Goal: Task Accomplishment & Management: Complete application form

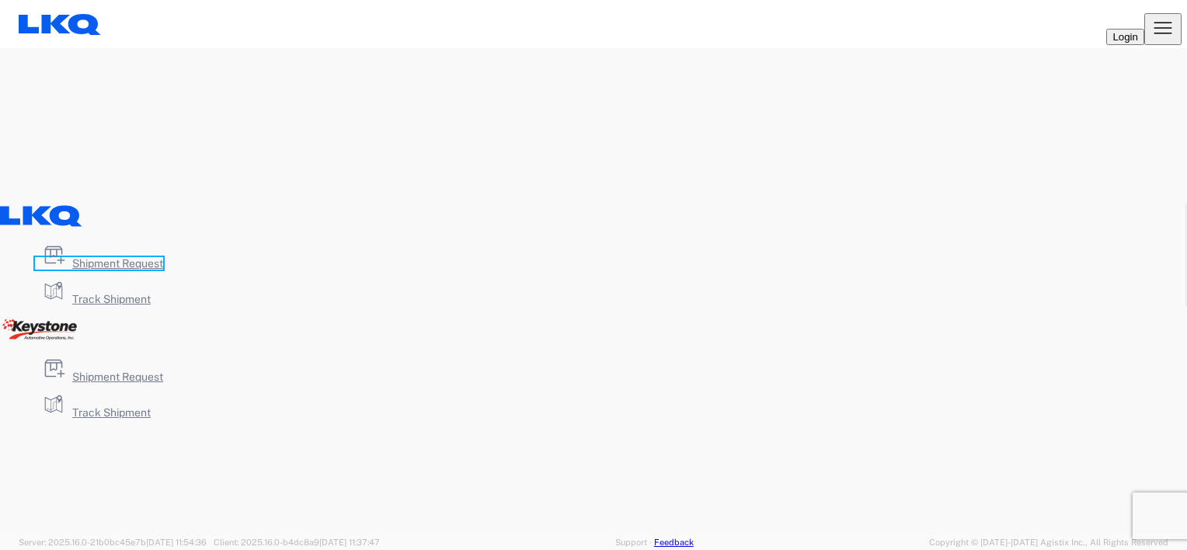
click at [163, 270] on span "Shipment Request" at bounding box center [117, 263] width 91 height 12
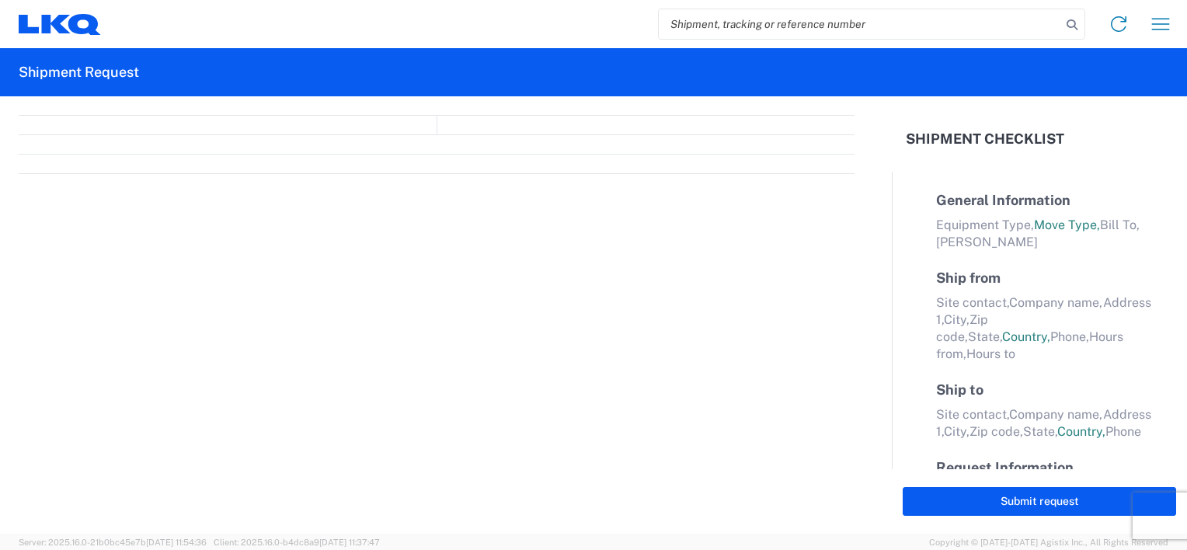
select select "FULL"
select select "LBS"
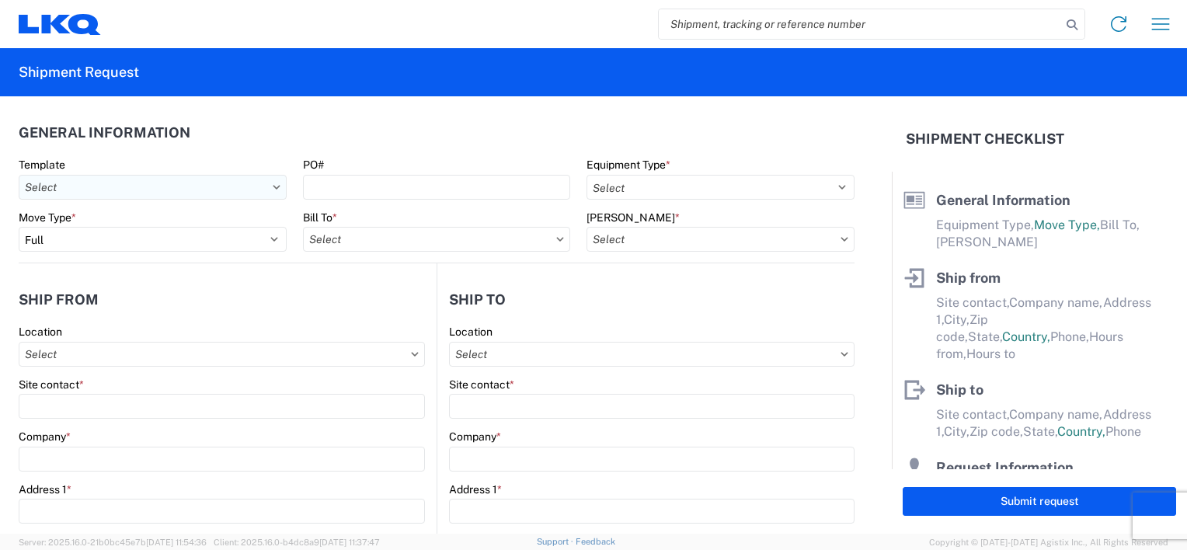
click at [246, 187] on input "Template" at bounding box center [153, 187] width 268 height 25
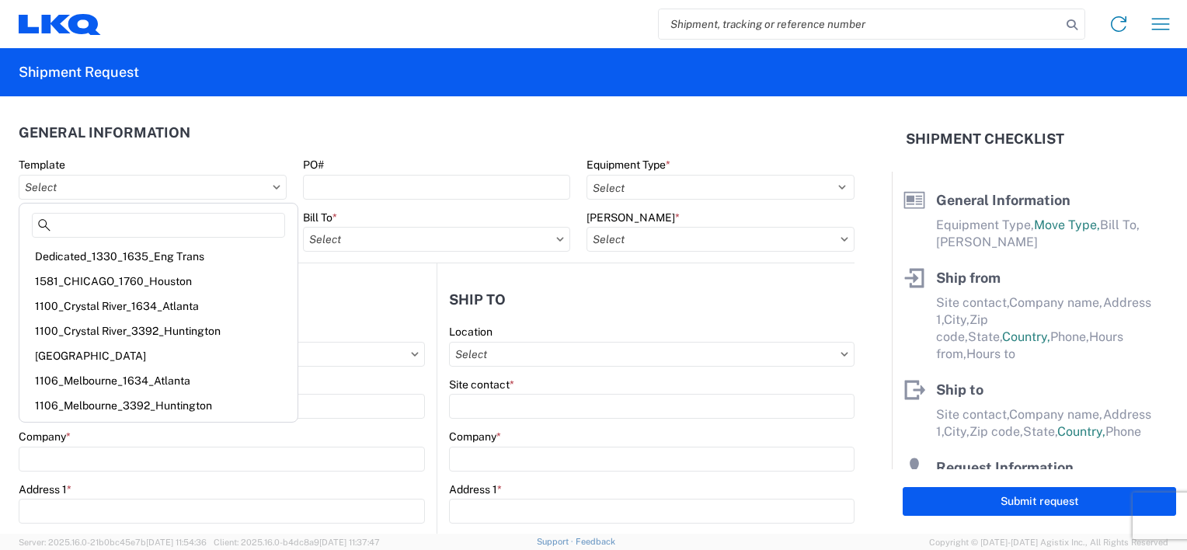
click at [553, 261] on agx-form-control-wrapper-v2 "Bill To *" at bounding box center [436, 236] width 284 height 53
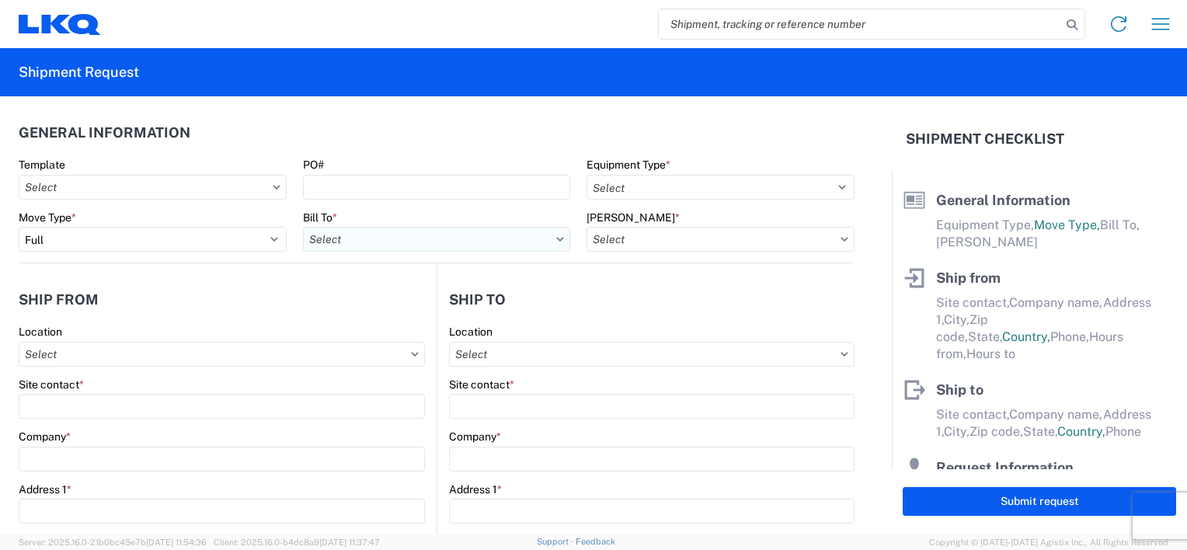
click at [457, 245] on input "Bill To *" at bounding box center [437, 239] width 268 height 25
type input "3096"
click at [423, 314] on div "3096 - [GEOGRAPHIC_DATA] [GEOGRAPHIC_DATA] (096)" at bounding box center [453, 308] width 300 height 25
type input "3096 - [GEOGRAPHIC_DATA] [GEOGRAPHIC_DATA] (096)"
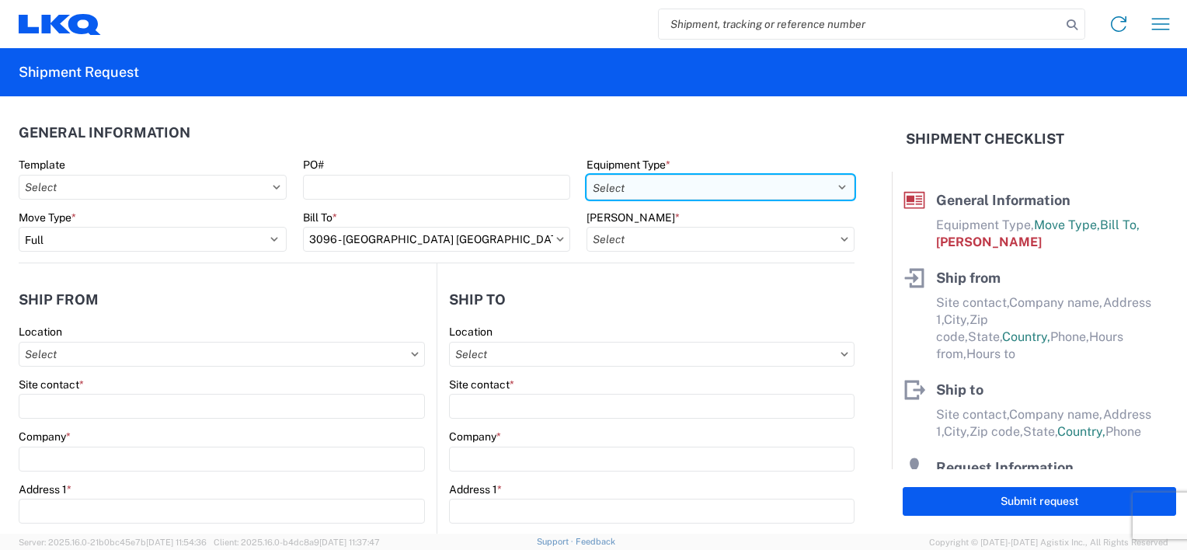
click at [685, 192] on select "Select 53’ Dry Van Flatbed Dropdeck (van) Lowboy (flatbed) Rail" at bounding box center [720, 187] width 268 height 25
select select "STDV"
click at [586, 175] on select "Select 53’ Dry Van Flatbed Dropdeck (van) Lowboy (flatbed) Rail" at bounding box center [720, 187] width 268 height 25
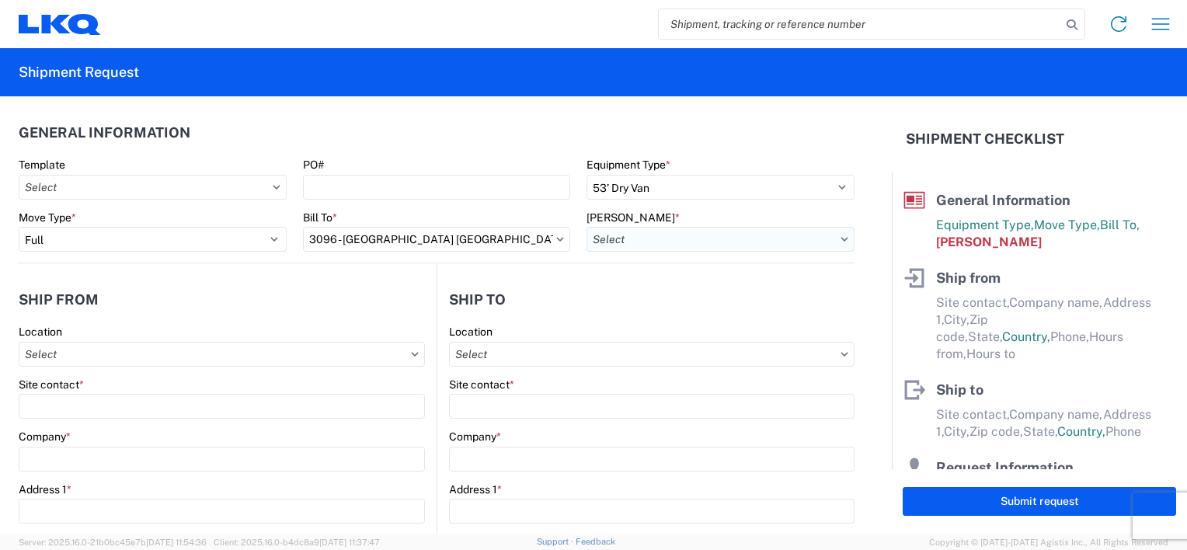
click at [684, 230] on input "[PERSON_NAME] *" at bounding box center [720, 239] width 268 height 25
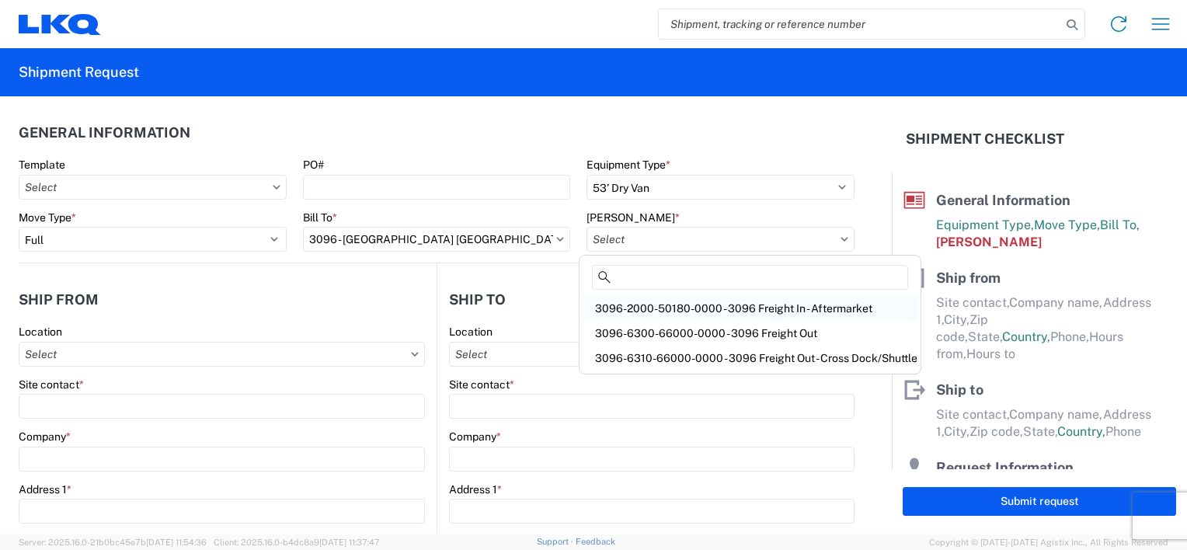
click at [679, 301] on div "3096-2000-50180-0000 - 3096 Freight In - Aftermarket" at bounding box center [750, 308] width 335 height 25
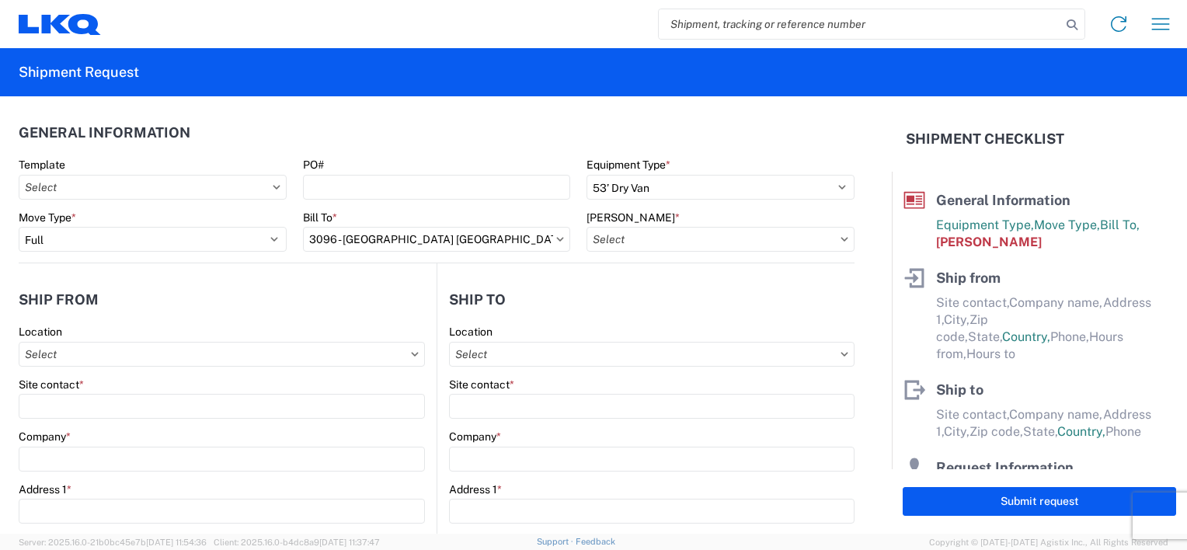
type input "3096-2000-50180-0000 - 3096 Freight In - Aftermarket"
click at [246, 339] on div "Location" at bounding box center [222, 346] width 406 height 42
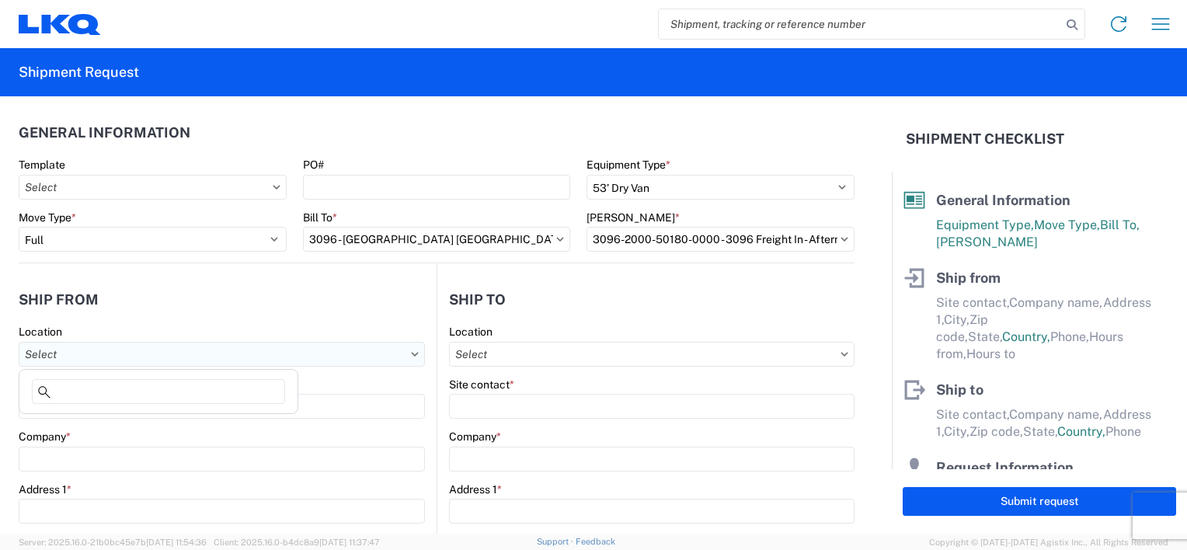
click at [244, 348] on input "Location" at bounding box center [222, 354] width 406 height 25
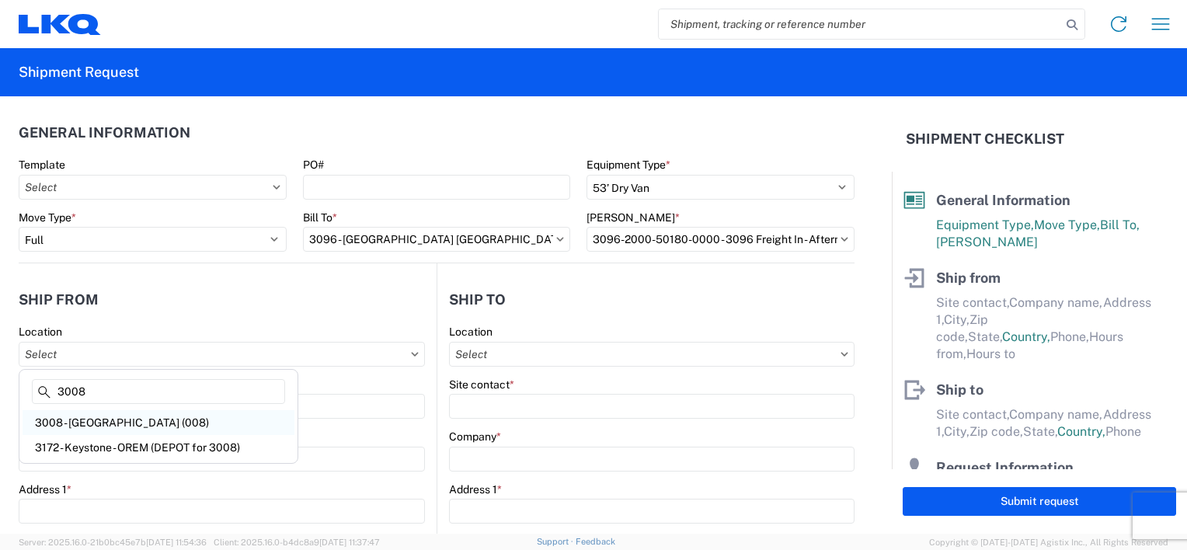
type input "3008"
click at [148, 424] on div "3008 - [GEOGRAPHIC_DATA] (008)" at bounding box center [159, 422] width 272 height 25
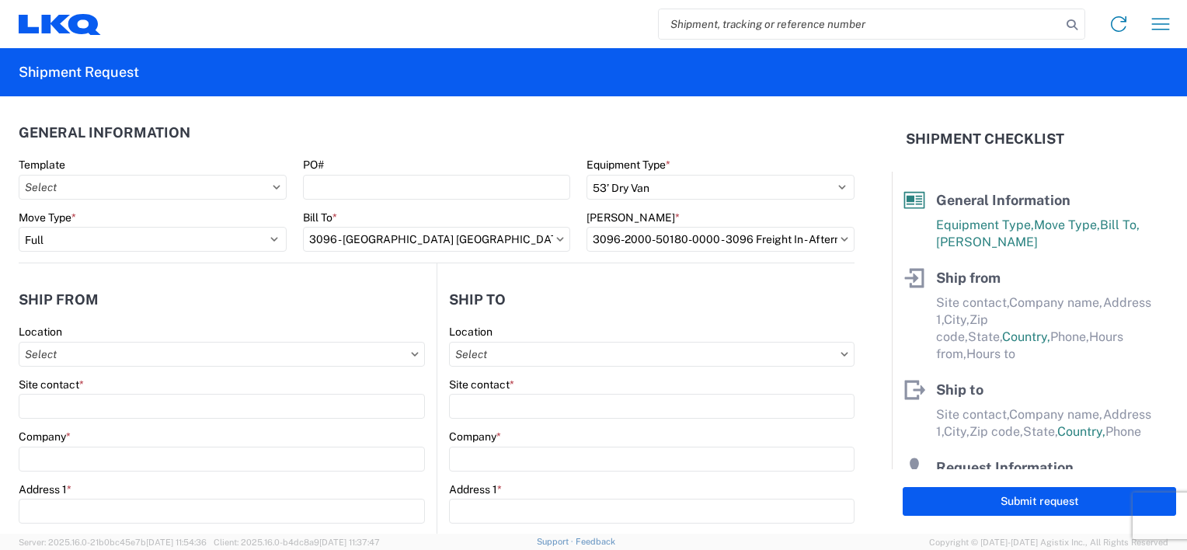
type input "3008 - [GEOGRAPHIC_DATA] (008)"
type input "LKQ Corporation"
type input "[STREET_ADDRESS]"
type input "[GEOGRAPHIC_DATA]"
type input "84104"
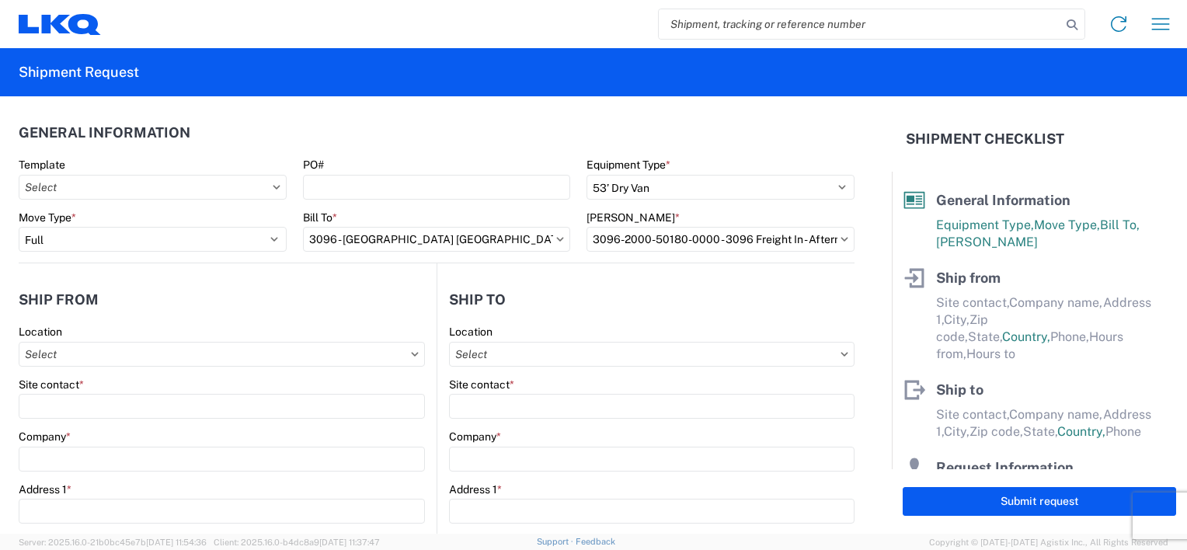
select select "UT"
select select "US"
type input "[PHONE_NUMBER]"
type input "07:00"
type input "17:00"
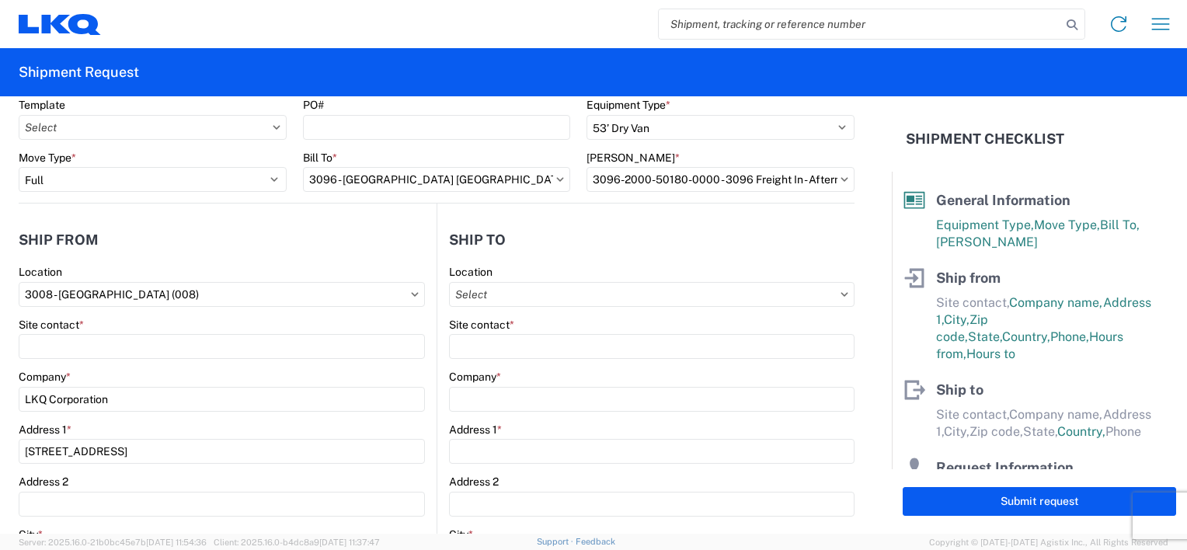
scroll to position [233, 0]
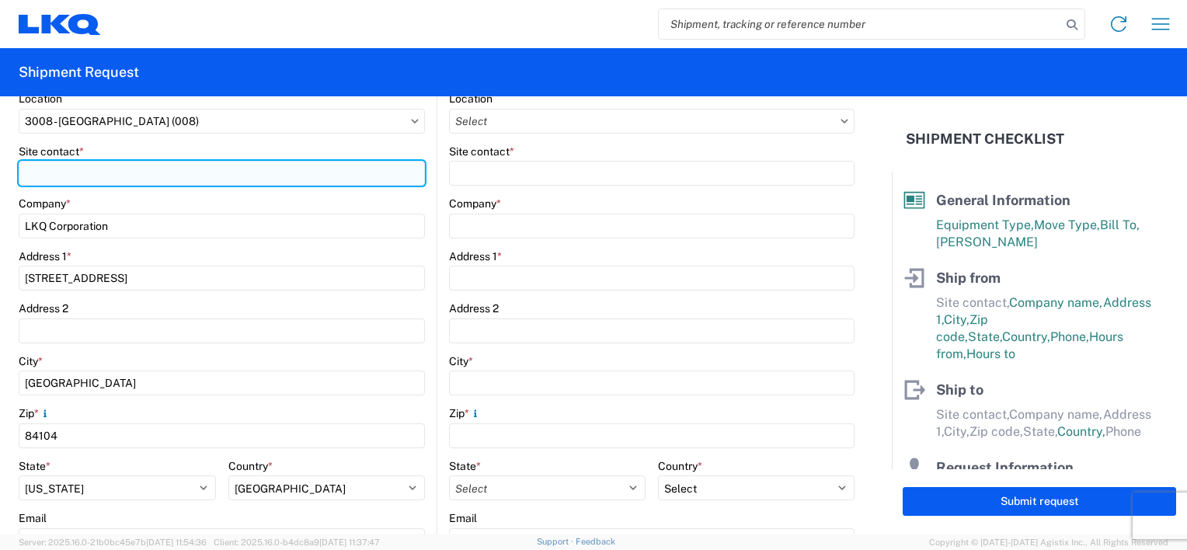
click at [158, 168] on input "Site contact *" at bounding box center [222, 173] width 406 height 25
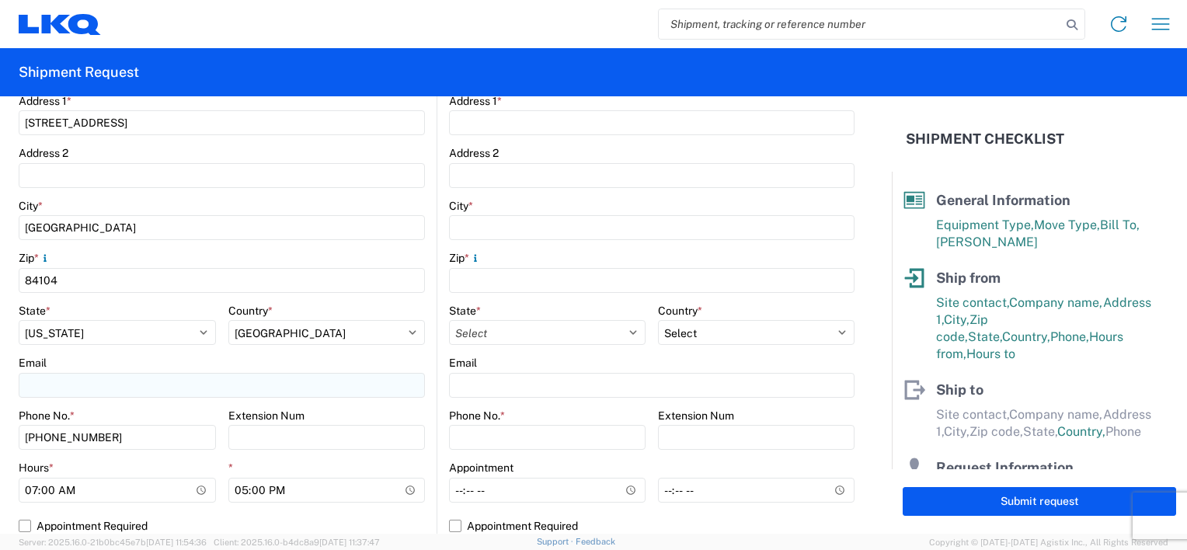
type input "[PERSON_NAME]"
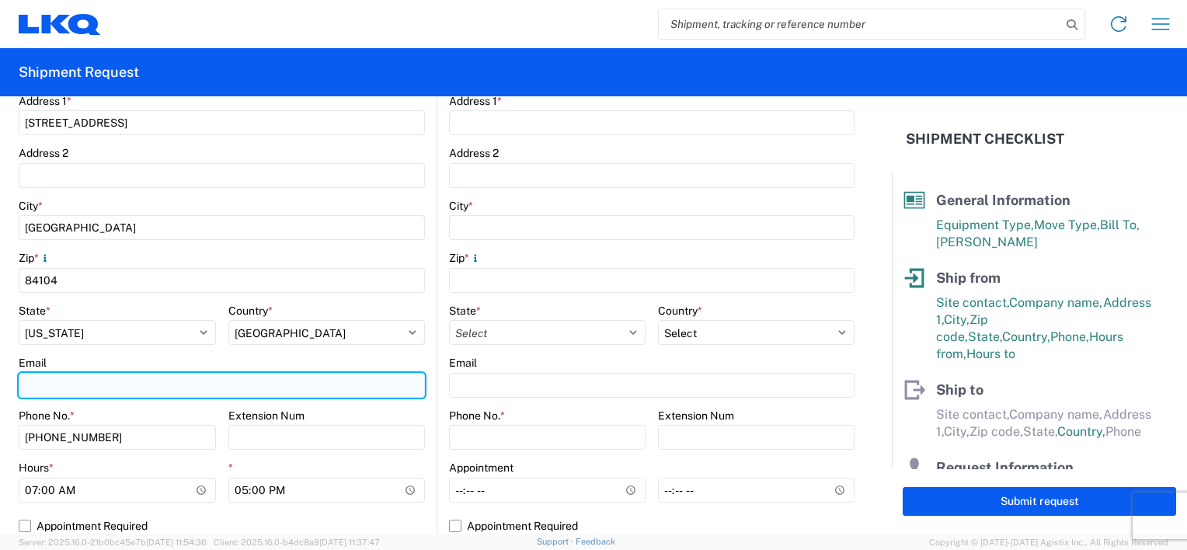
click at [176, 377] on input "Email" at bounding box center [222, 385] width 406 height 25
type input "[EMAIL_ADDRESS][DOMAIN_NAME]"
drag, startPoint x: 170, startPoint y: 379, endPoint x: -161, endPoint y: 308, distance: 338.5
click at [0, 308] on html "Home Shipment request Shipment tracking Shipment Request General Information Te…" at bounding box center [593, 275] width 1187 height 550
click at [100, 380] on input "Email" at bounding box center [222, 385] width 406 height 25
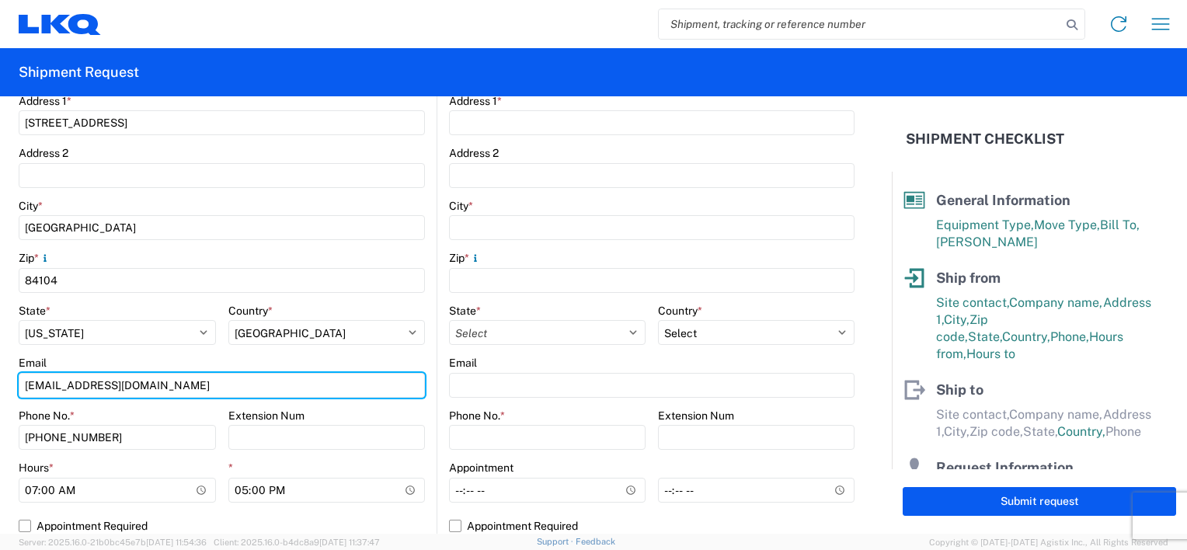
type input "[EMAIL_ADDRESS][DOMAIN_NAME]"
drag, startPoint x: 174, startPoint y: 388, endPoint x: -230, endPoint y: 348, distance: 405.9
click at [0, 348] on html "Home Shipment request Shipment tracking Shipment Request General Information Te…" at bounding box center [593, 275] width 1187 height 550
click at [71, 380] on input "Email" at bounding box center [222, 385] width 406 height 25
type input "[EMAIL_ADDRESS][DOMAIN_NAME]"
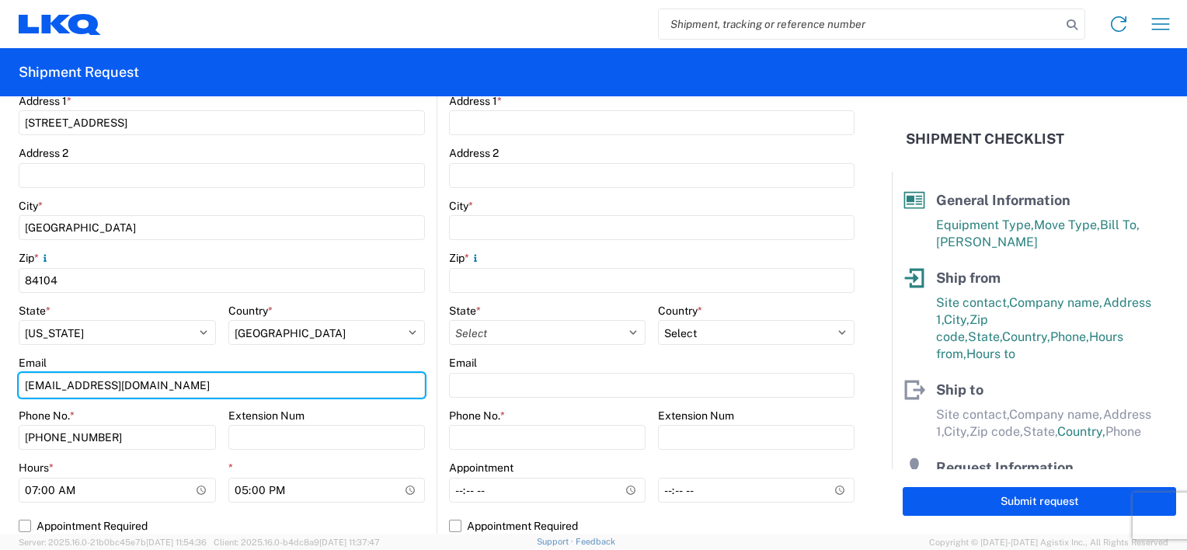
drag, startPoint x: 190, startPoint y: 391, endPoint x: -237, endPoint y: 360, distance: 427.5
click at [0, 360] on html "Home Shipment request Shipment tracking Shipment Request General Information Te…" at bounding box center [593, 275] width 1187 height 550
click at [127, 376] on input "Email" at bounding box center [222, 385] width 406 height 25
drag, startPoint x: 183, startPoint y: 389, endPoint x: -324, endPoint y: 347, distance: 508.9
click at [0, 347] on html "Home Shipment request Shipment tracking Shipment Request General Information Te…" at bounding box center [593, 275] width 1187 height 550
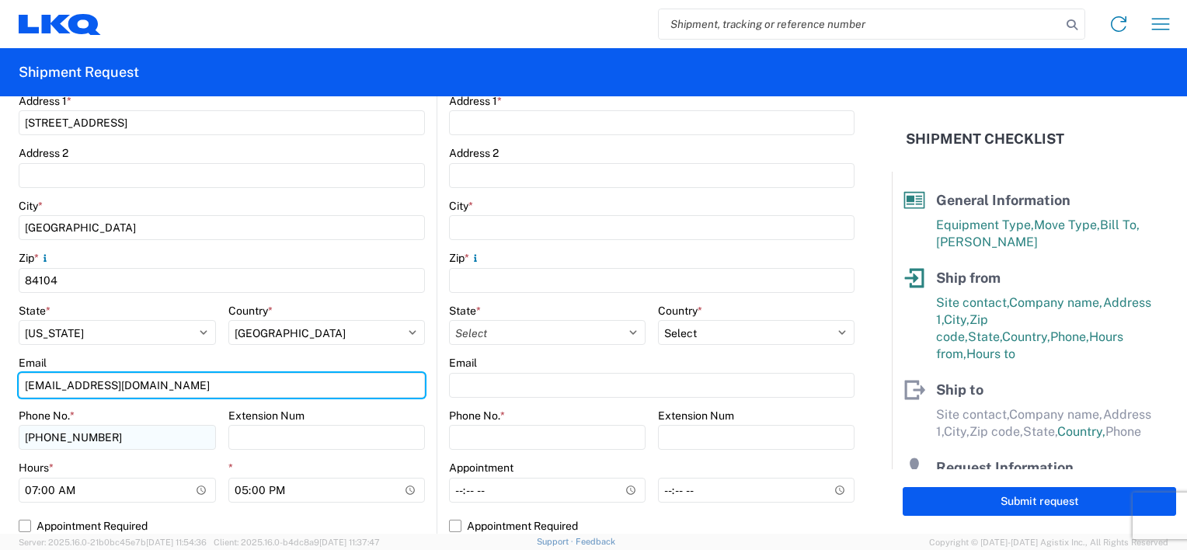
type input "[EMAIL_ADDRESS][DOMAIN_NAME]"
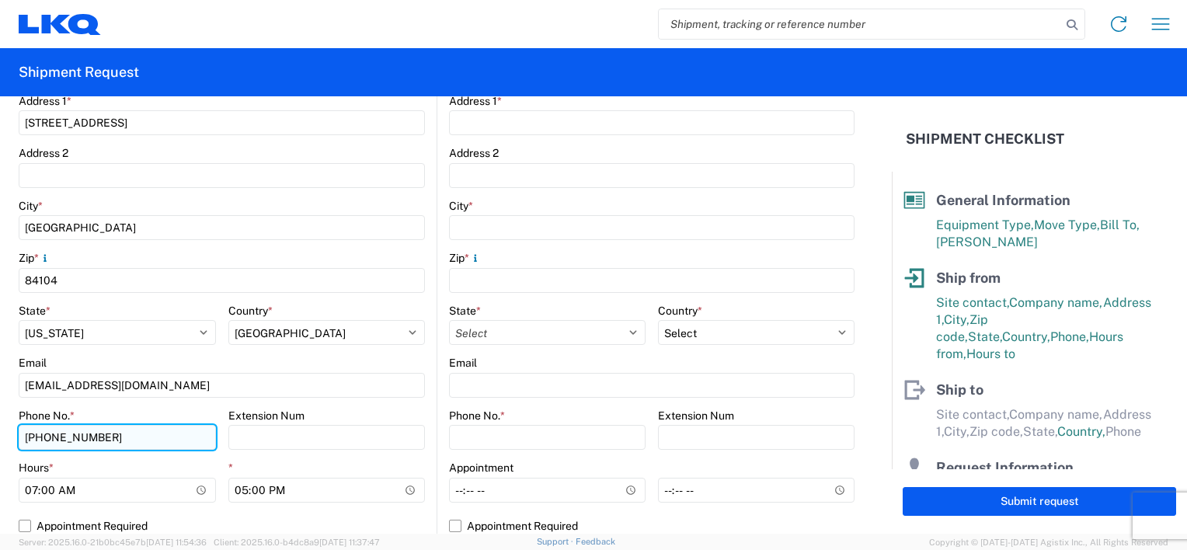
click at [188, 443] on input "[PHONE_NUMBER]" at bounding box center [117, 437] width 197 height 25
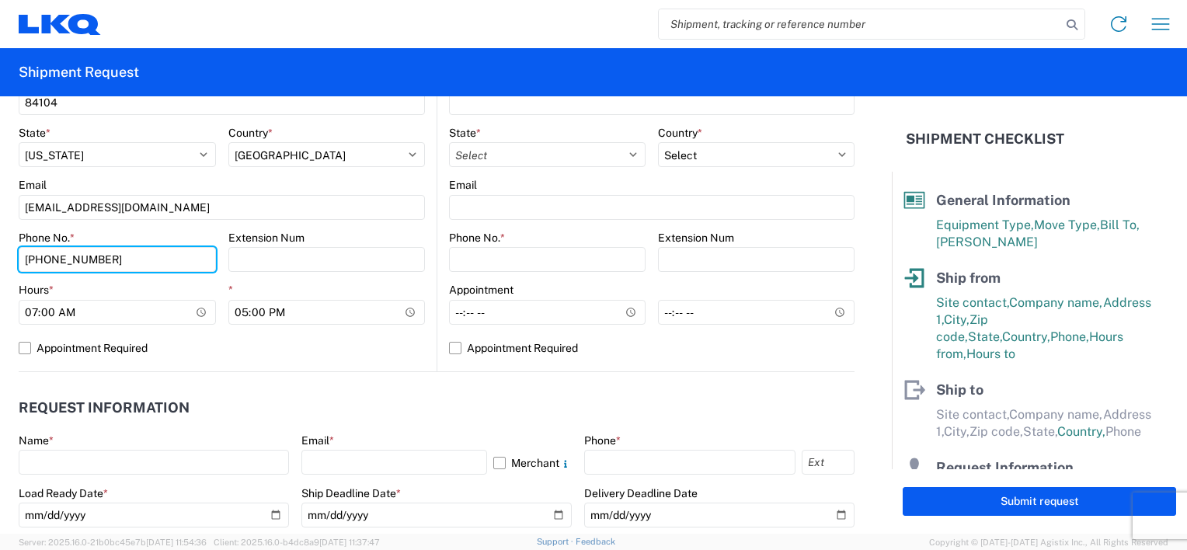
scroll to position [621, 0]
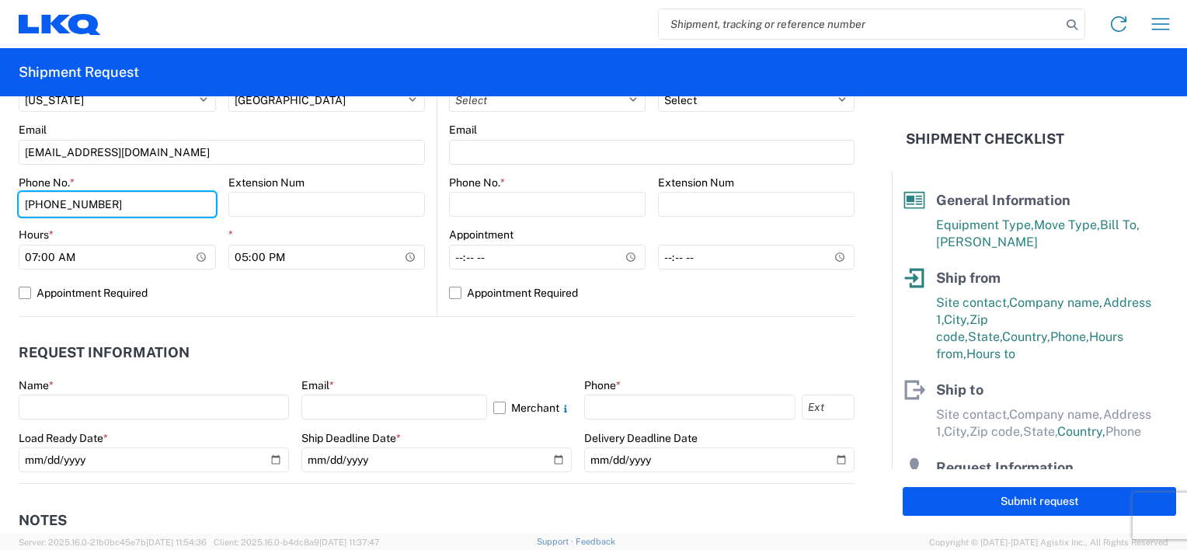
type input "[PHONE_NUMBER]"
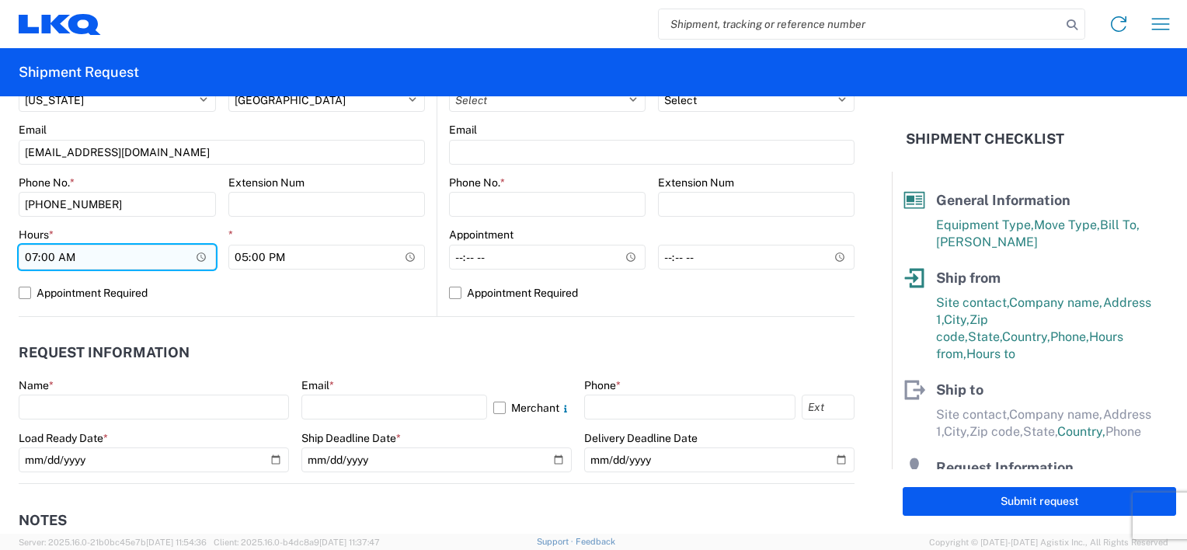
click at [195, 258] on input "07:00" at bounding box center [117, 257] width 197 height 25
type input "08:00"
click at [263, 343] on header "Request Information" at bounding box center [437, 353] width 836 height 35
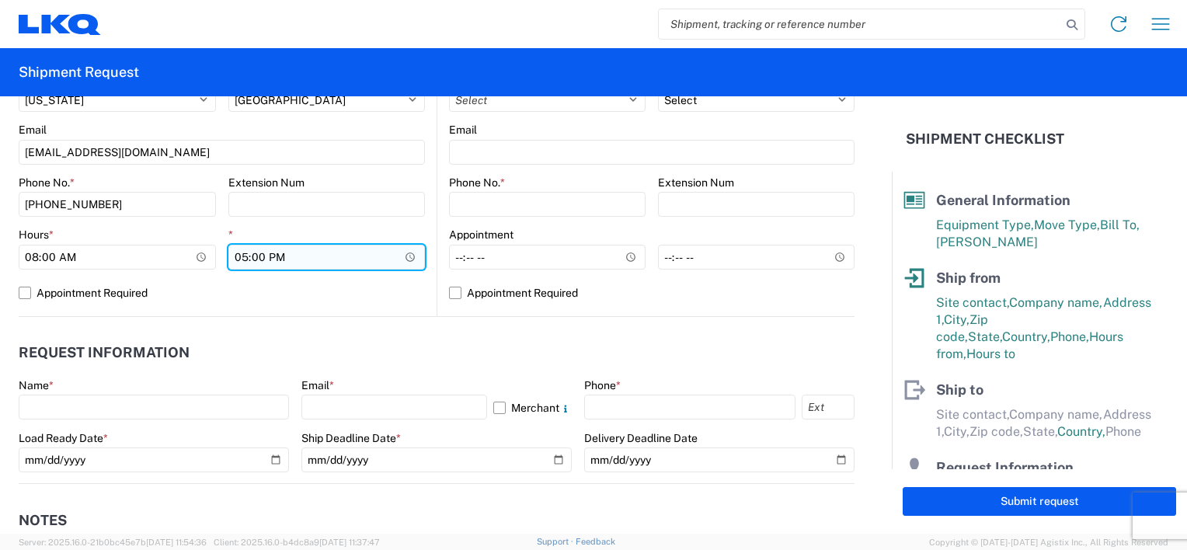
click at [401, 259] on input "17:00" at bounding box center [326, 257] width 197 height 25
type input "16:00"
click at [400, 360] on header "Request Information" at bounding box center [437, 353] width 836 height 35
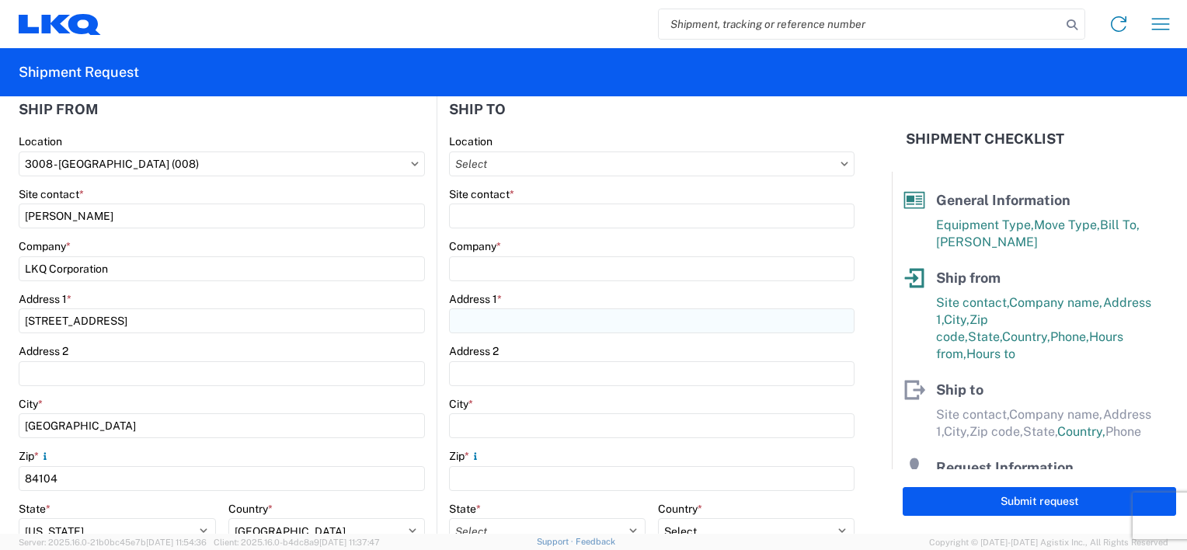
scroll to position [155, 0]
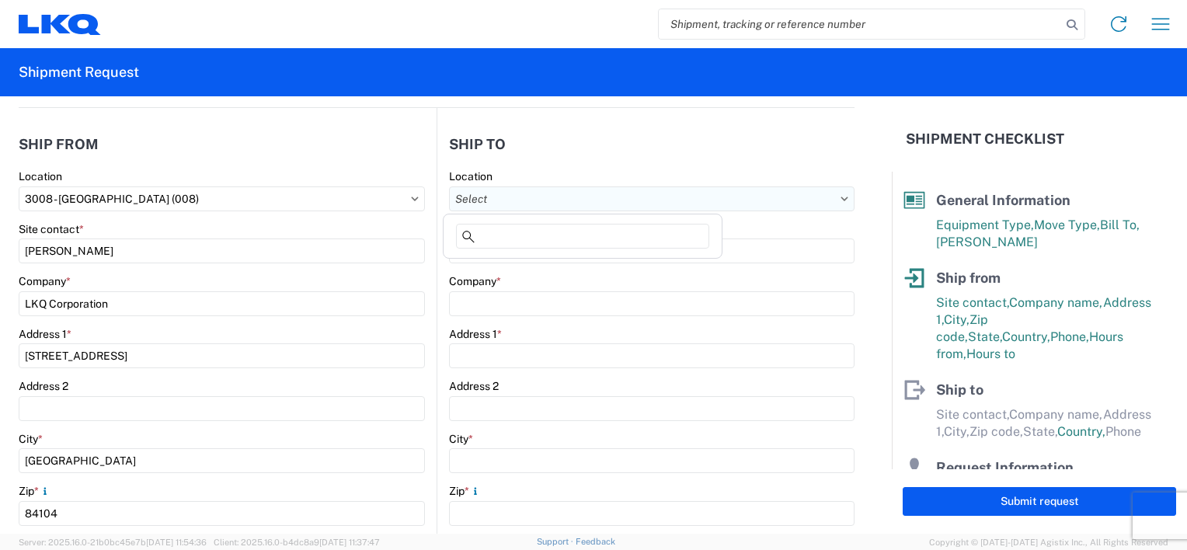
click at [586, 197] on input "Location" at bounding box center [651, 198] width 405 height 25
type input "3096"
click at [555, 264] on div "3096 - [GEOGRAPHIC_DATA] [GEOGRAPHIC_DATA] (096)" at bounding box center [597, 267] width 300 height 25
type input "3096 - [GEOGRAPHIC_DATA] [GEOGRAPHIC_DATA] (096)"
type input "LKQ Corporation"
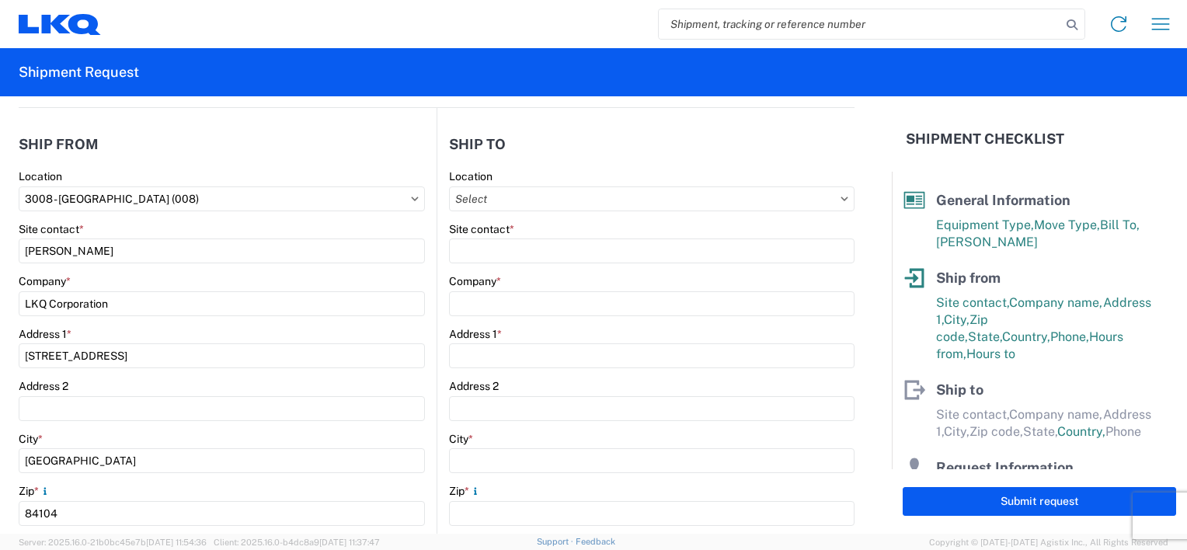
type input "[STREET_ADDRESS]"
type input "[GEOGRAPHIC_DATA]"
type input "89081"
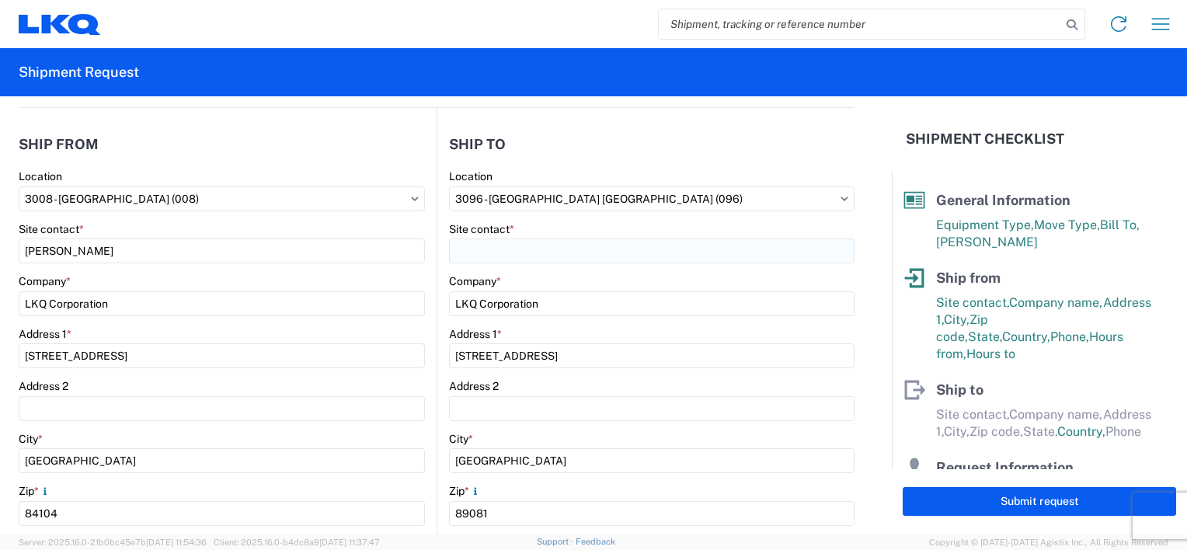
select select "US"
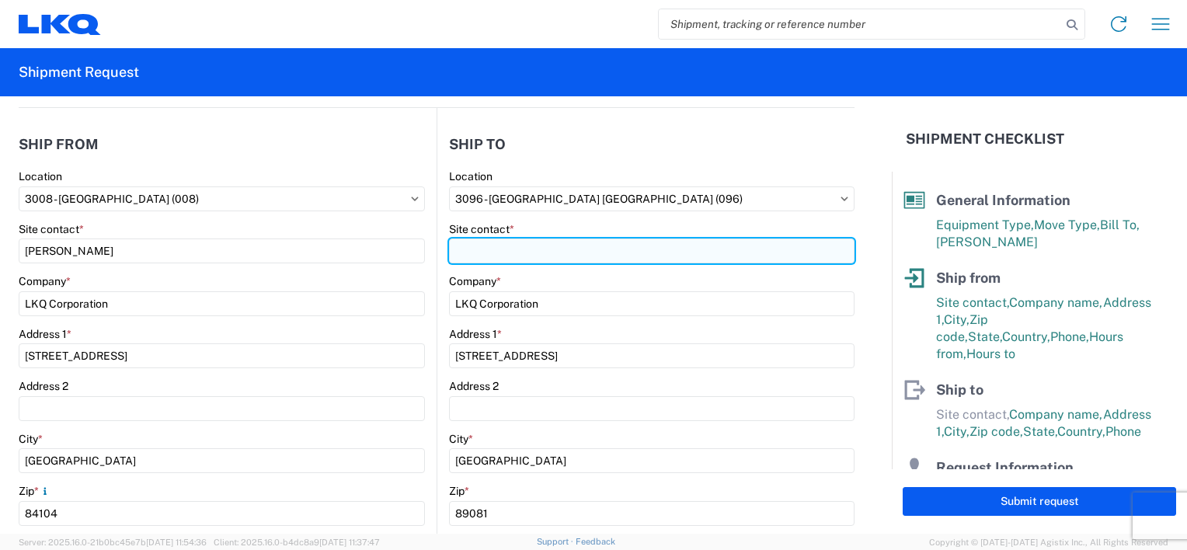
click at [555, 251] on input "Site contact *" at bounding box center [651, 250] width 405 height 25
type input "r"
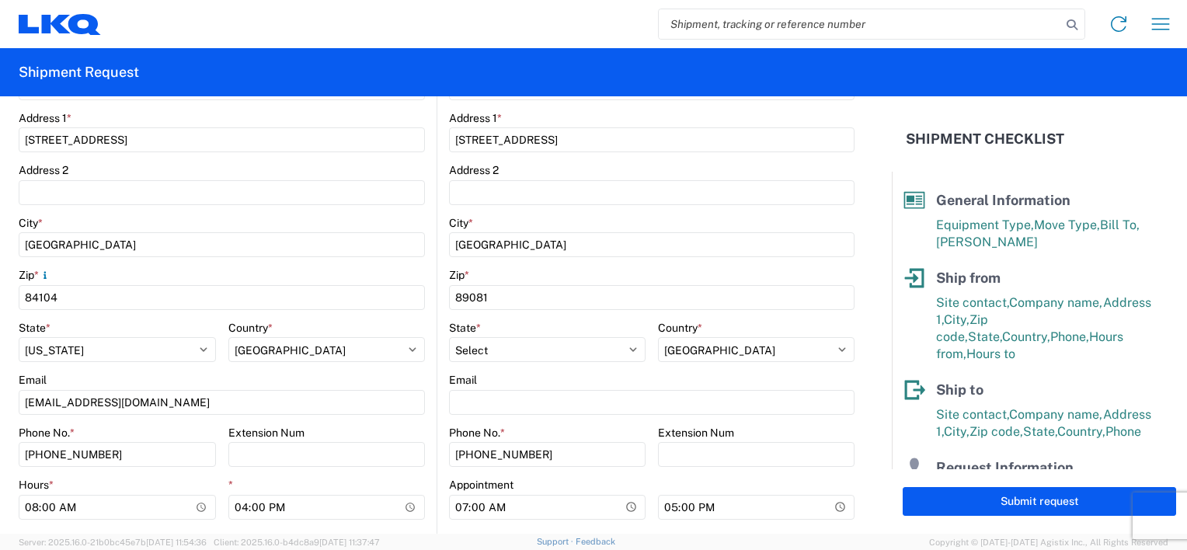
scroll to position [544, 0]
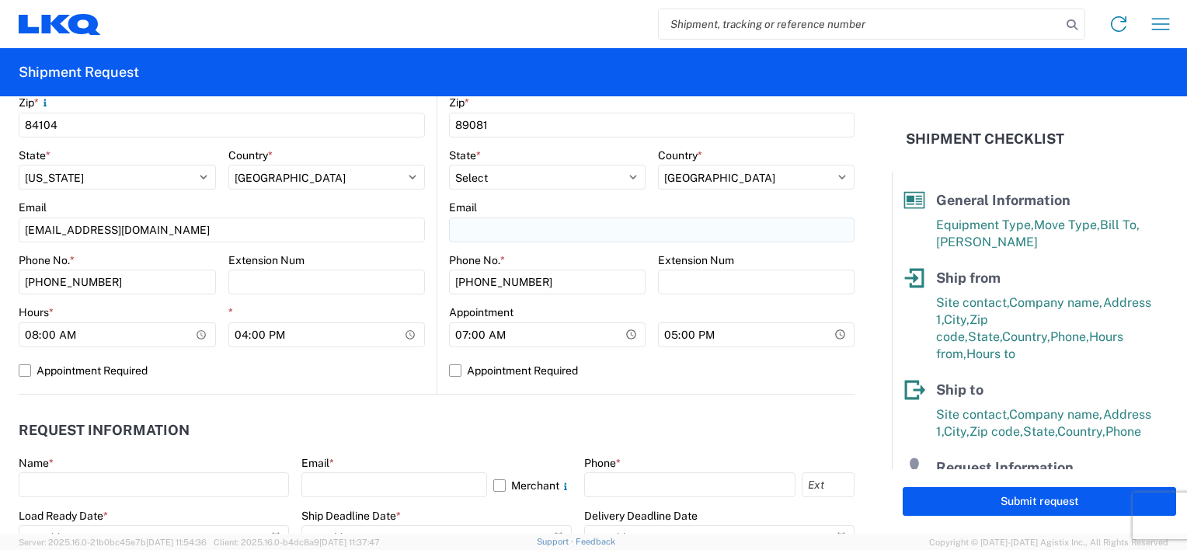
type input "[PERSON_NAME]"
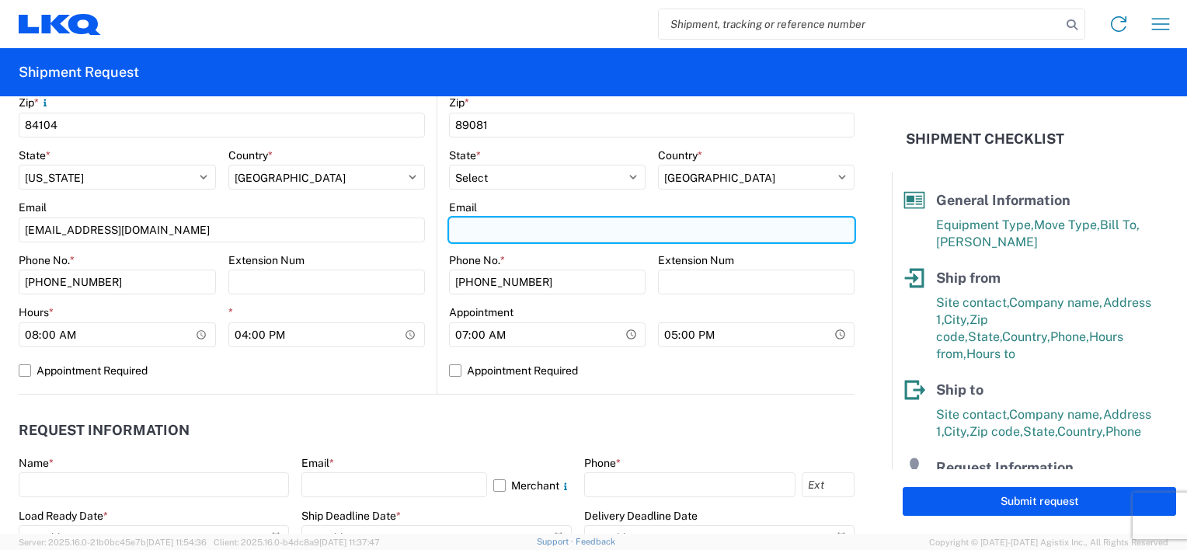
click at [544, 235] on input "Email" at bounding box center [651, 229] width 405 height 25
type input "[EMAIL_ADDRESS][DOMAIN_NAME]"
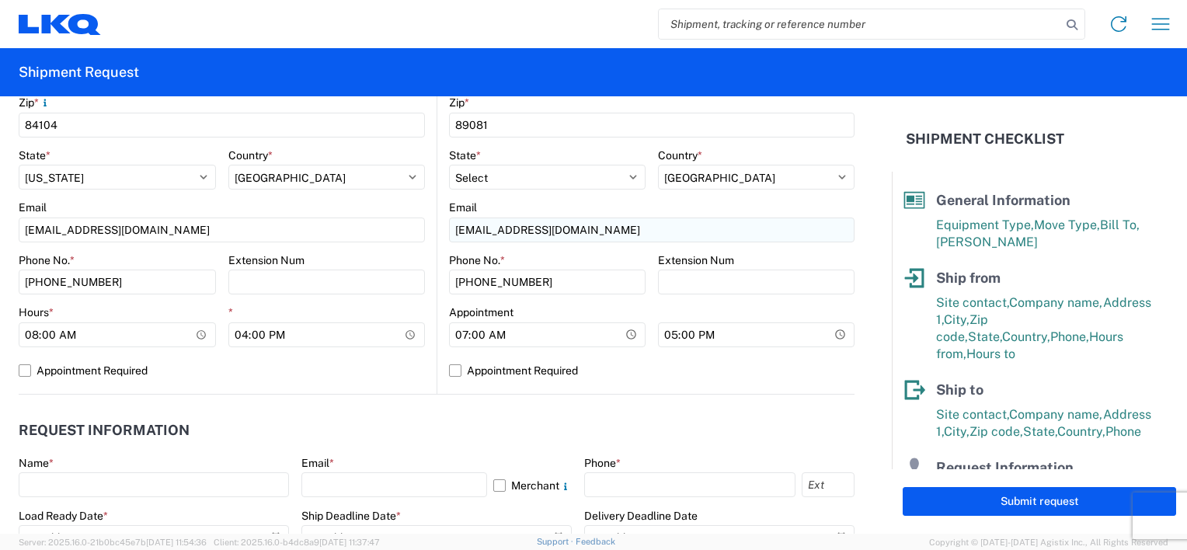
type input "NATE"
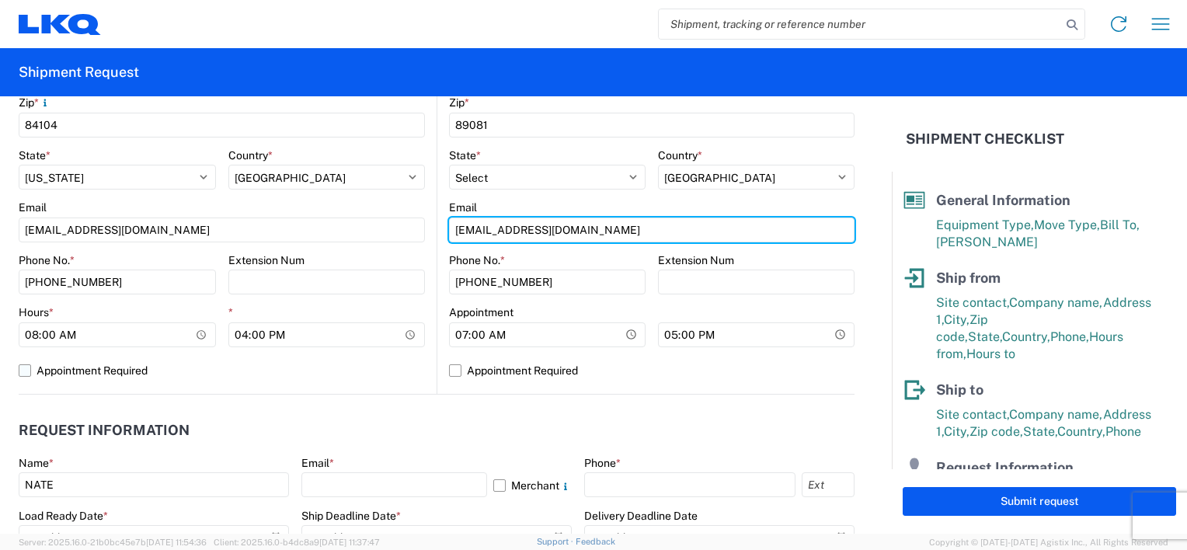
type input "[EMAIL_ADDRESS][DOMAIN_NAME]"
click at [425, 233] on input "[EMAIL_ADDRESS][DOMAIN_NAME]" at bounding box center [222, 229] width 406 height 25
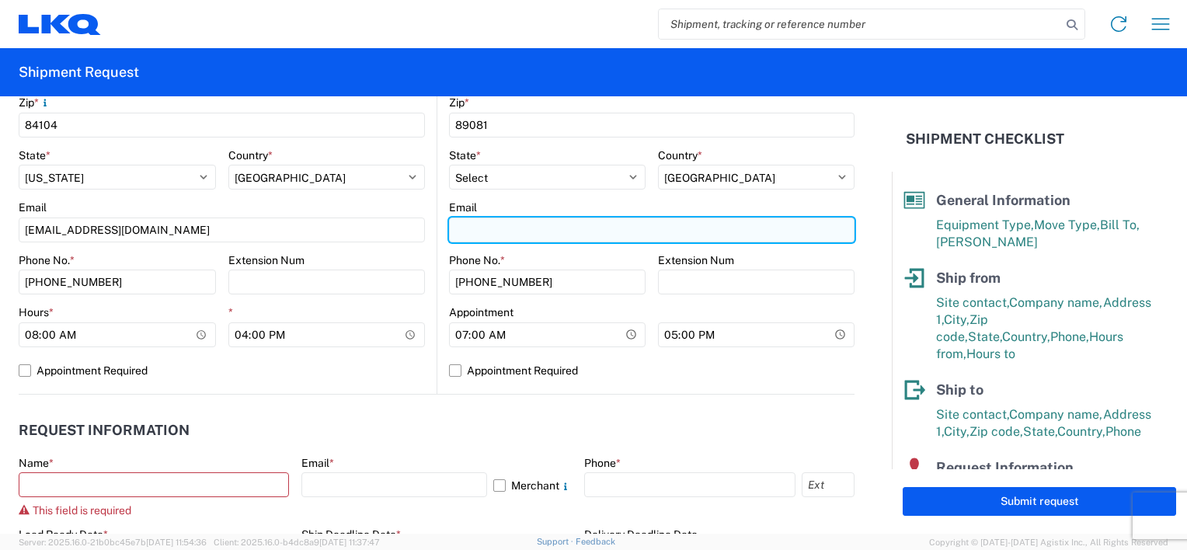
drag, startPoint x: 516, startPoint y: 236, endPoint x: 463, endPoint y: 229, distance: 53.3
click at [463, 229] on input "Email" at bounding box center [651, 229] width 405 height 25
type input "[EMAIL_ADDRESS][DOMAIN_NAME]"
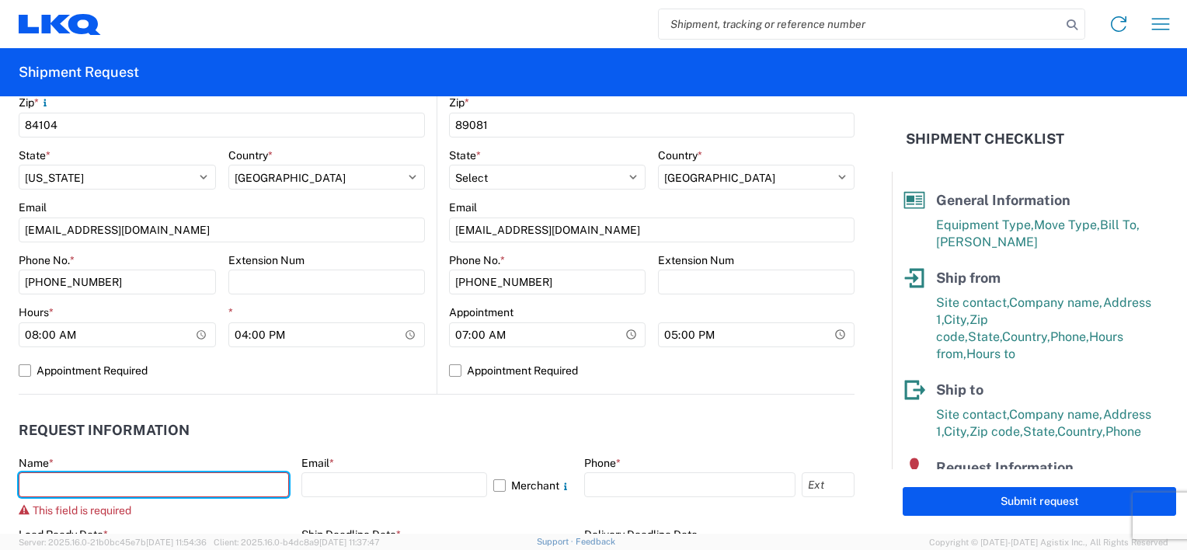
type input "NATE"
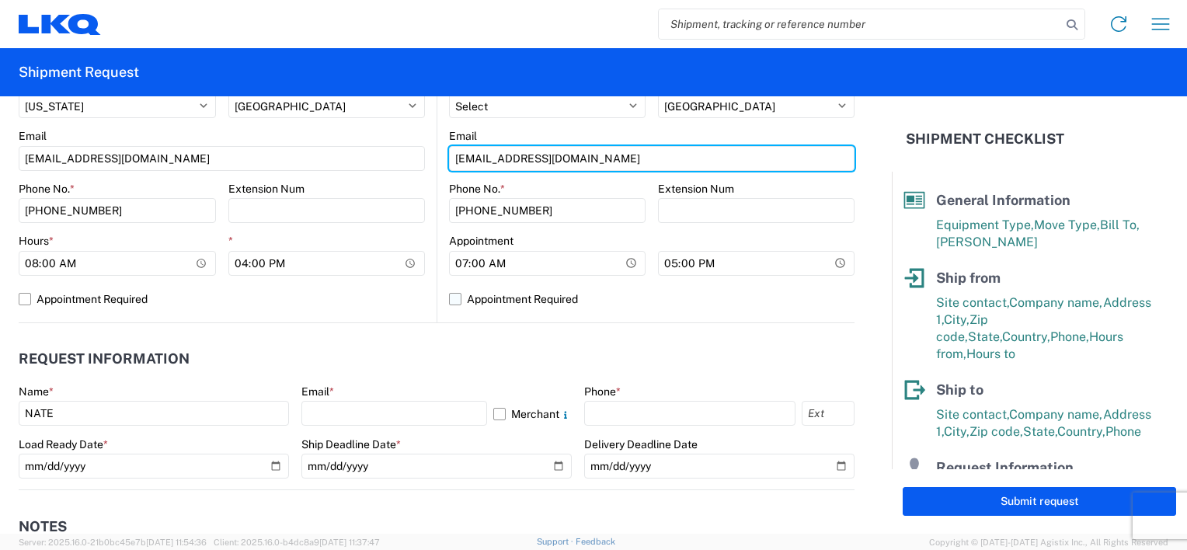
scroll to position [699, 0]
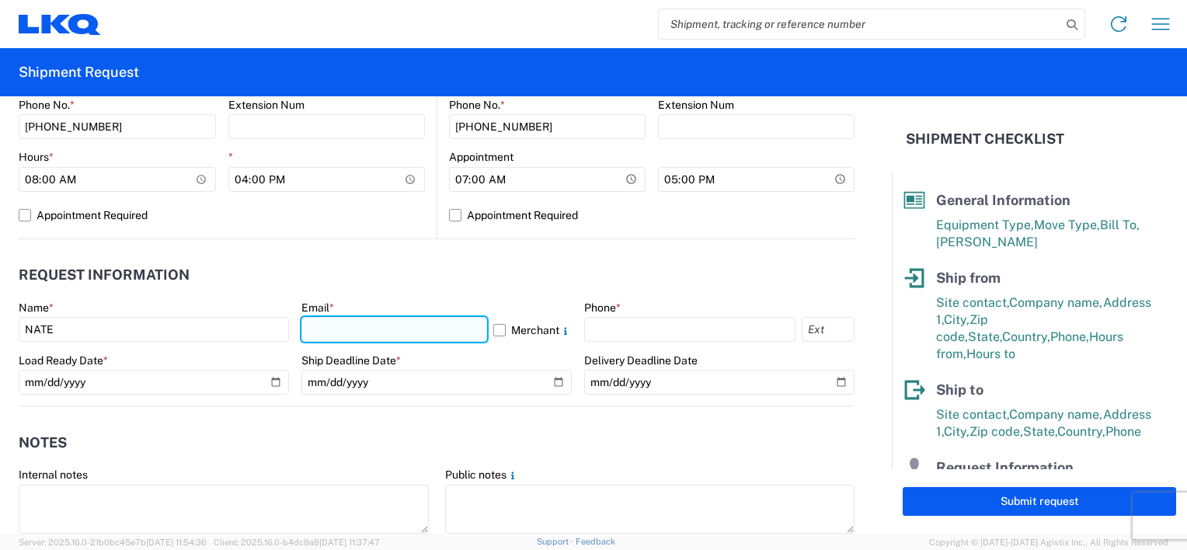
click at [326, 322] on input "text" at bounding box center [394, 329] width 186 height 25
type input "[EMAIL_ADDRESS][DOMAIN_NAME]"
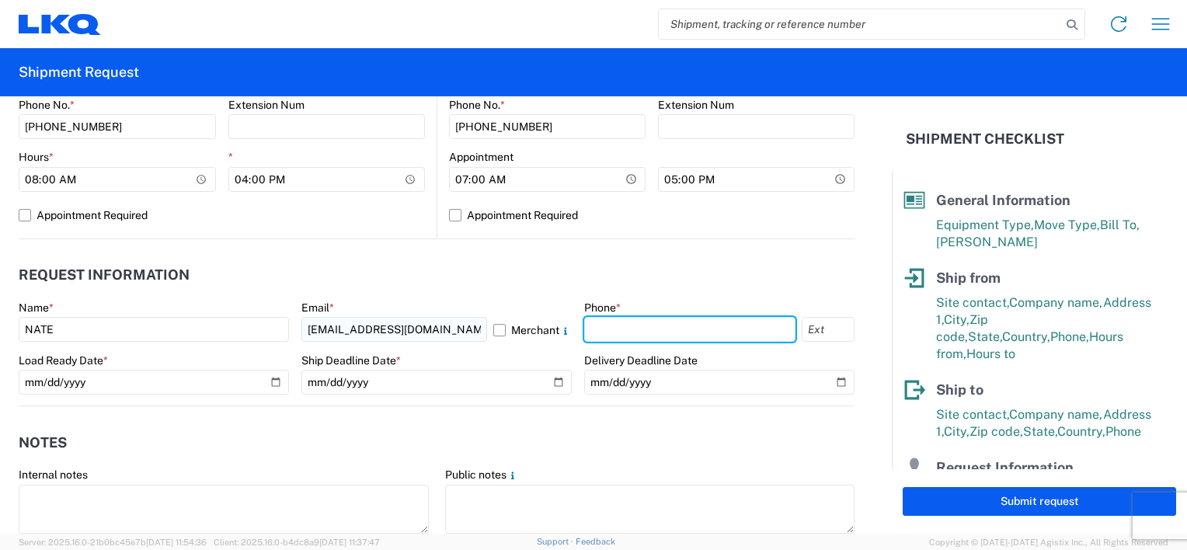
type input "8018317266"
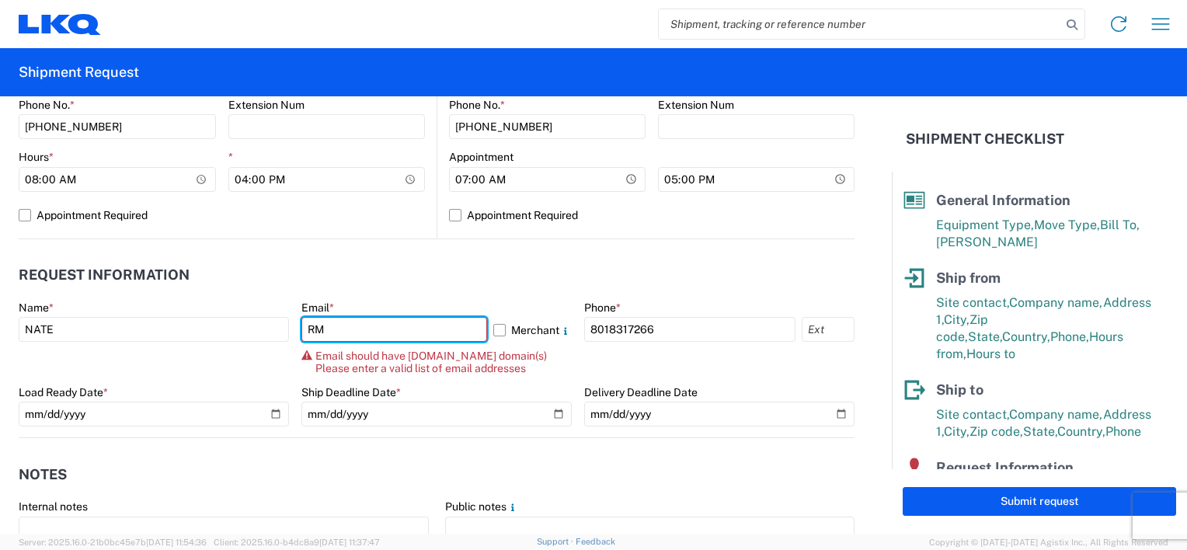
type input "R"
type input "[EMAIL_ADDRESS][DOMAIN_NAME]"
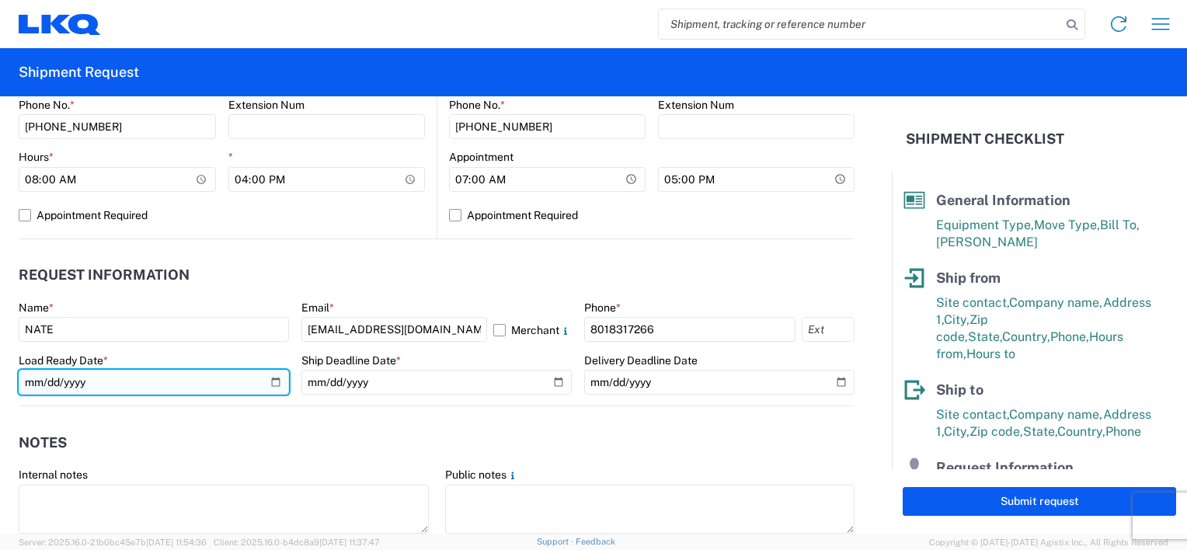
click at [273, 384] on input "date" at bounding box center [154, 382] width 270 height 25
type input "[DATE]"
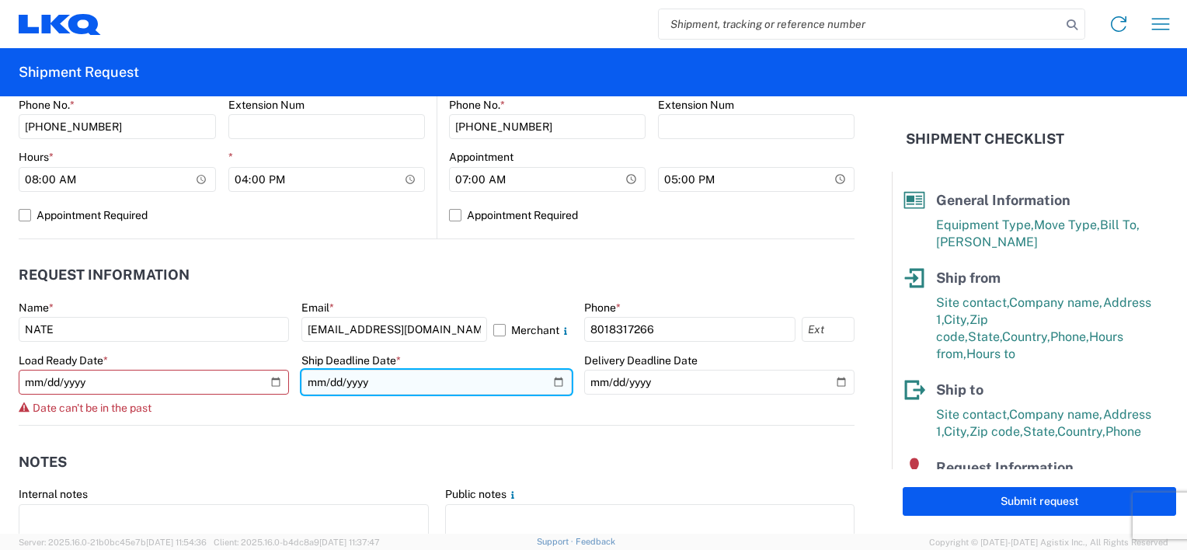
click at [543, 381] on input "date" at bounding box center [436, 382] width 270 height 25
click at [552, 379] on input "date" at bounding box center [436, 382] width 270 height 25
type input "[DATE]"
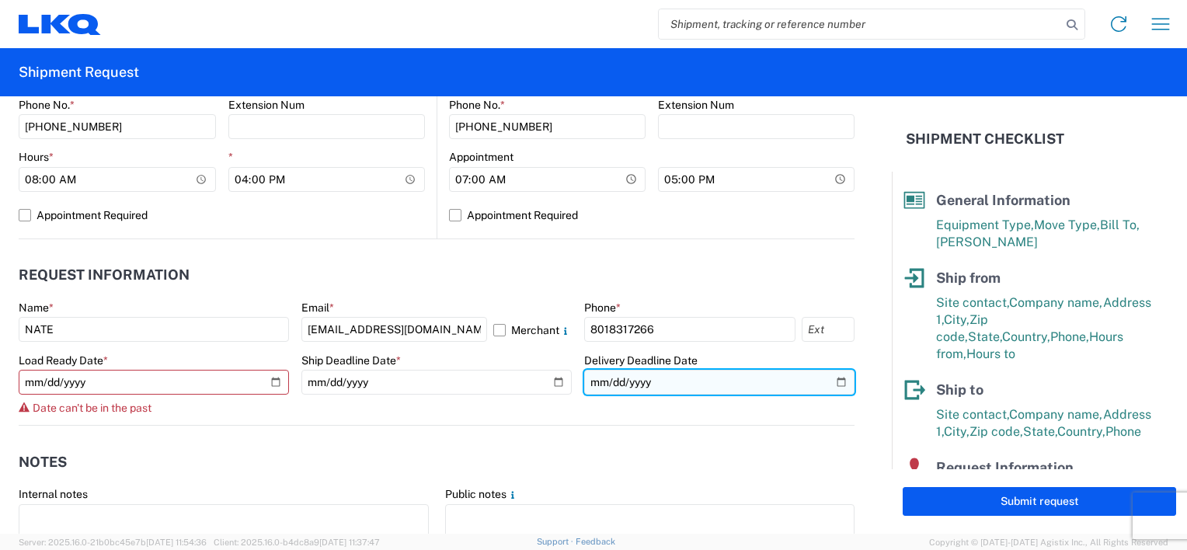
click at [831, 381] on input "date" at bounding box center [719, 382] width 270 height 25
click at [833, 381] on input "[DATE]" at bounding box center [719, 382] width 270 height 25
type input "[DATE]"
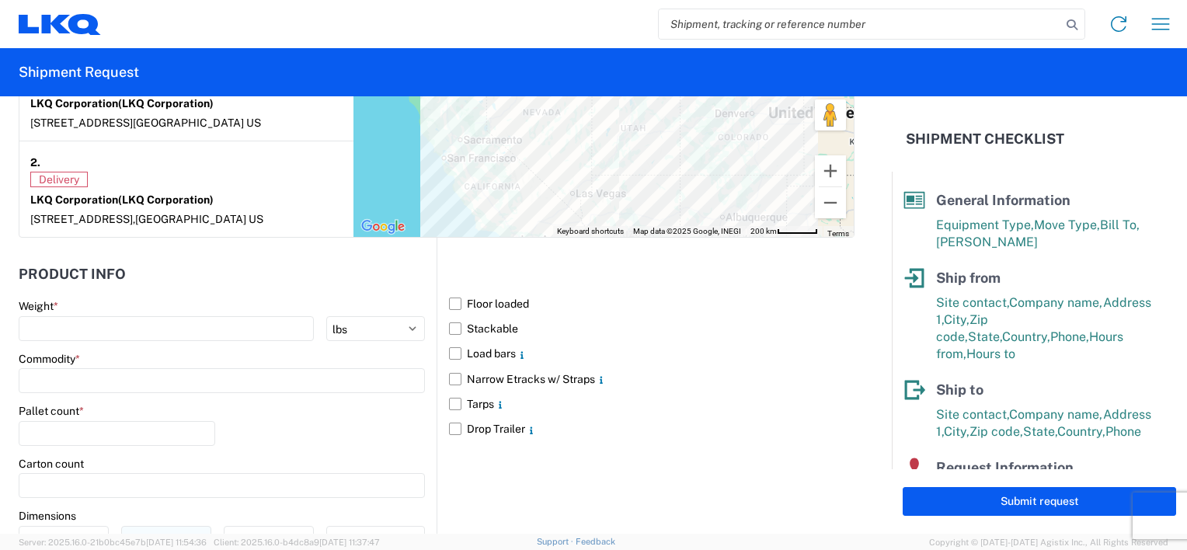
scroll to position [1398, 0]
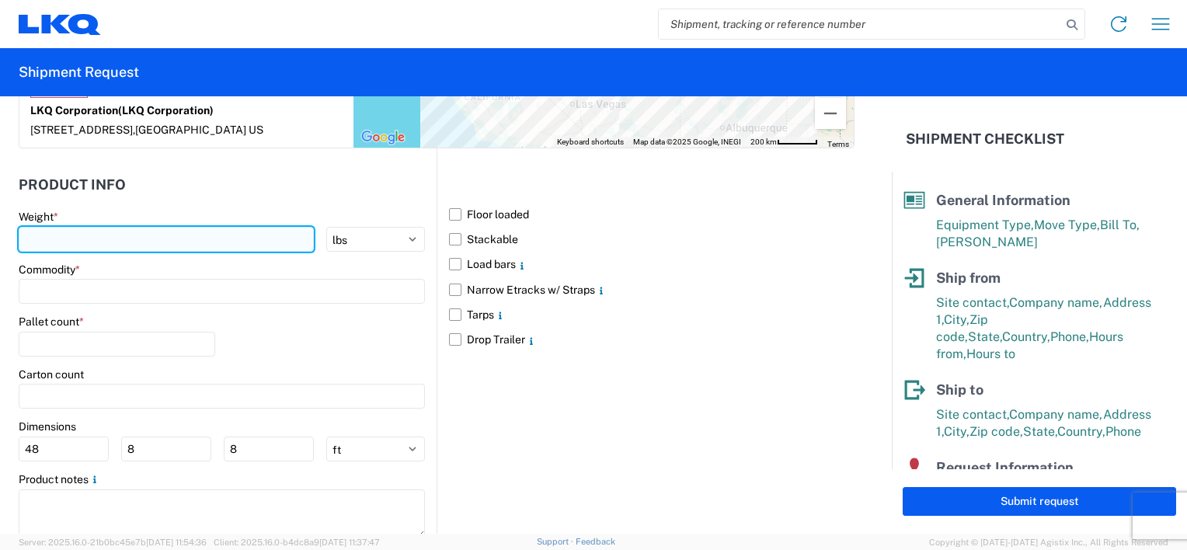
click at [252, 234] on input "number" at bounding box center [166, 239] width 295 height 25
type input "10000"
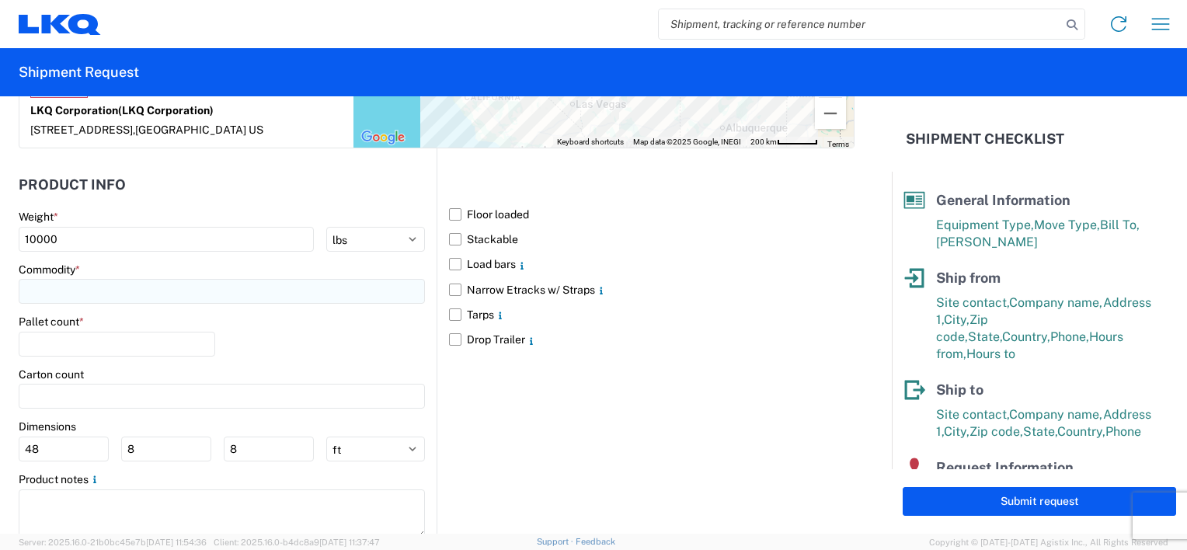
click at [158, 291] on input at bounding box center [222, 291] width 406 height 25
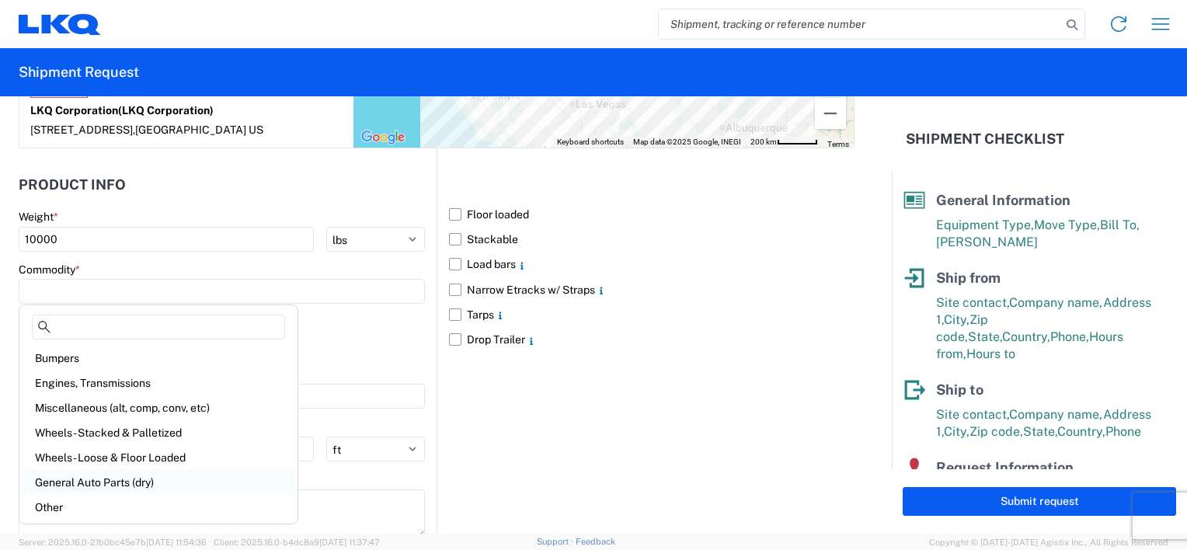
click at [87, 485] on div "General Auto Parts (dry)" at bounding box center [159, 482] width 272 height 25
type input "General Auto Parts (dry)"
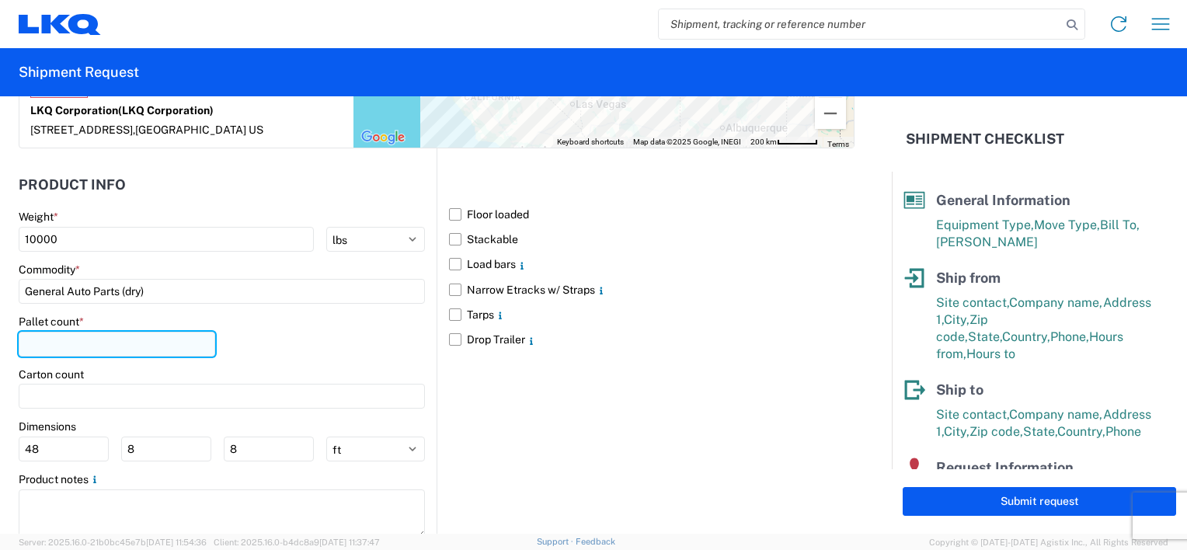
click at [96, 346] on input "number" at bounding box center [117, 344] width 197 height 25
type input "24"
click at [450, 211] on label "Floor loaded" at bounding box center [651, 214] width 405 height 25
click at [0, 0] on input "Floor loaded" at bounding box center [0, 0] width 0 height 0
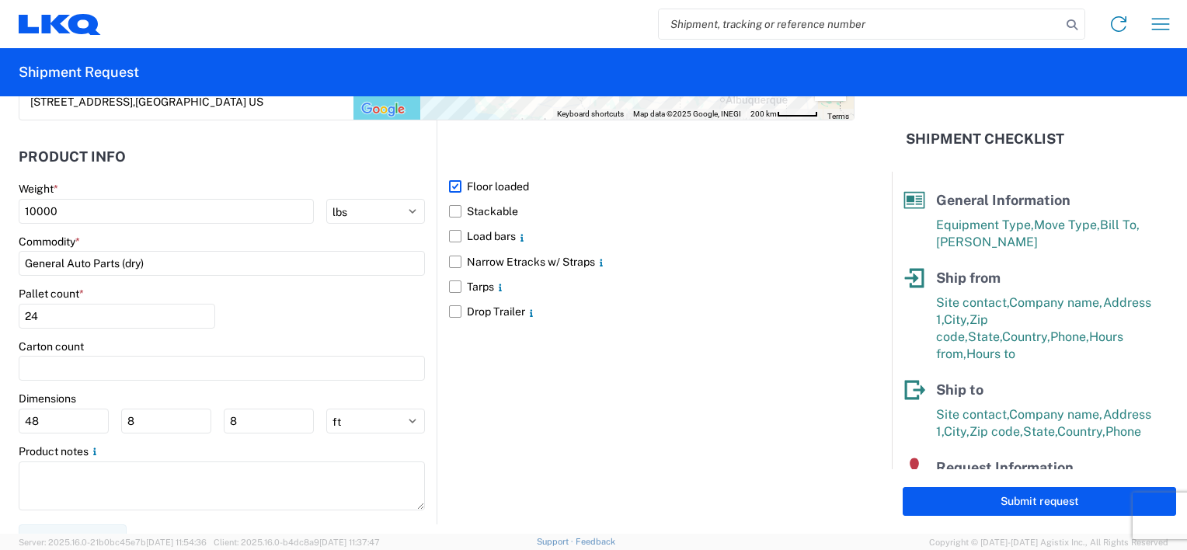
scroll to position [1442, 0]
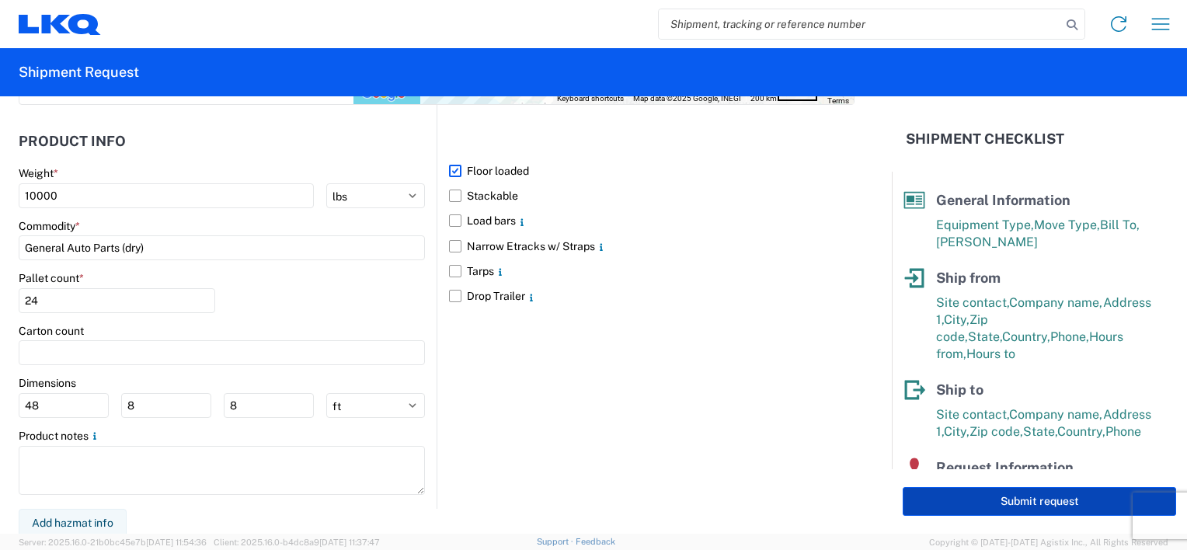
click at [1032, 509] on button "Submit request" at bounding box center [1039, 501] width 273 height 29
select select "US"
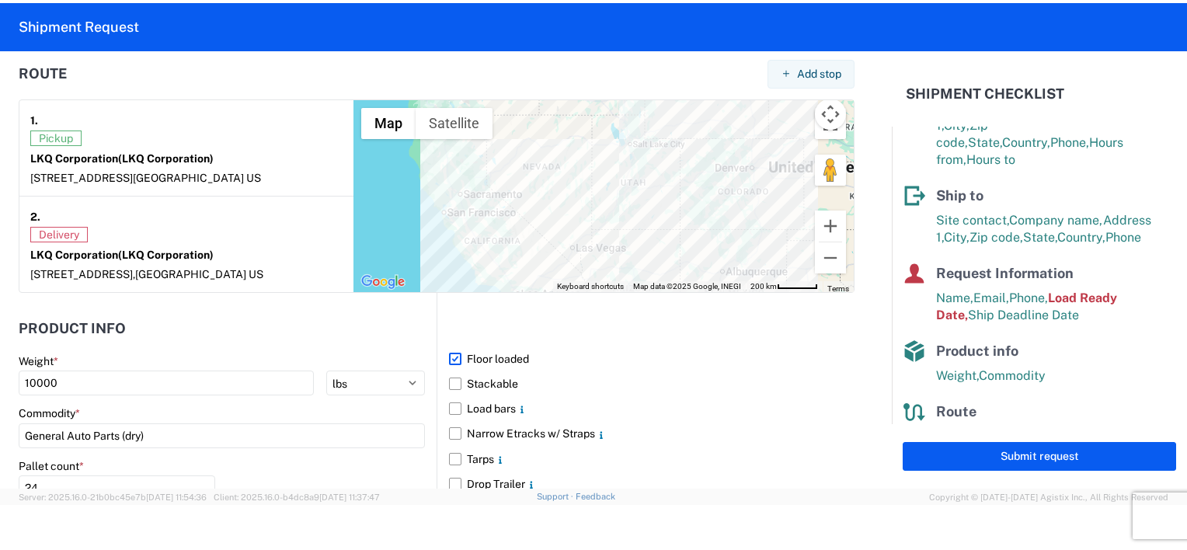
scroll to position [898, 0]
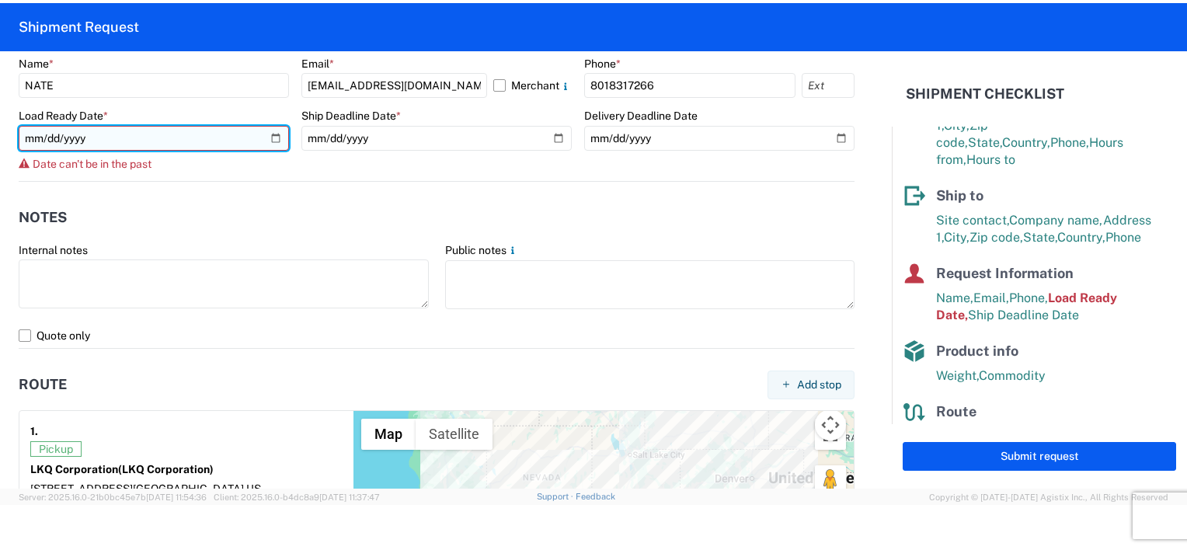
click at [273, 137] on input "[DATE]" at bounding box center [154, 138] width 270 height 25
type input "[DATE]"
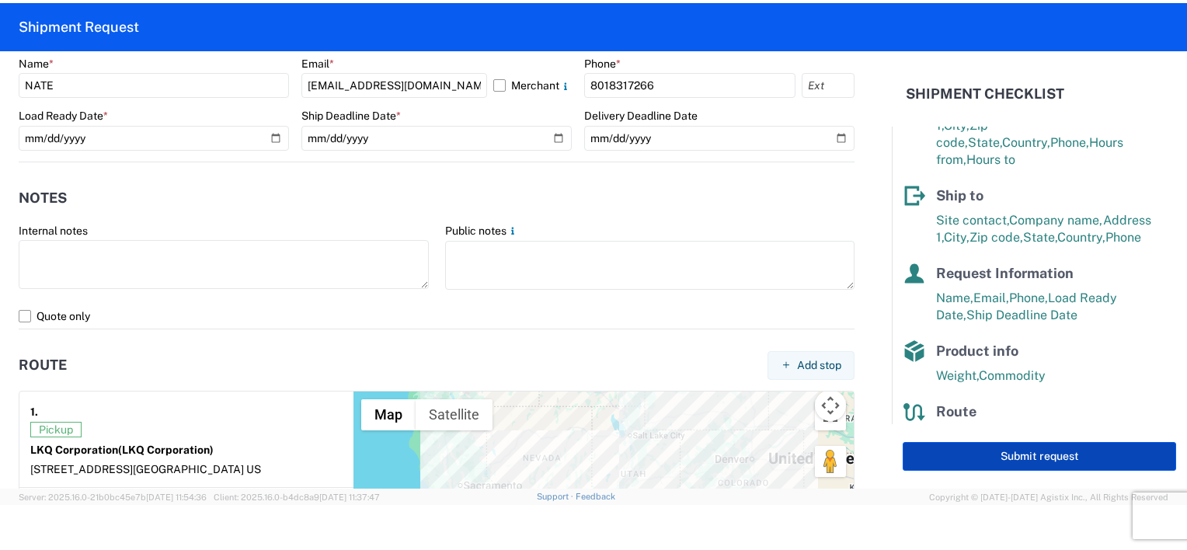
click at [969, 450] on button "Submit request" at bounding box center [1039, 456] width 273 height 29
